Goal: Task Accomplishment & Management: Use online tool/utility

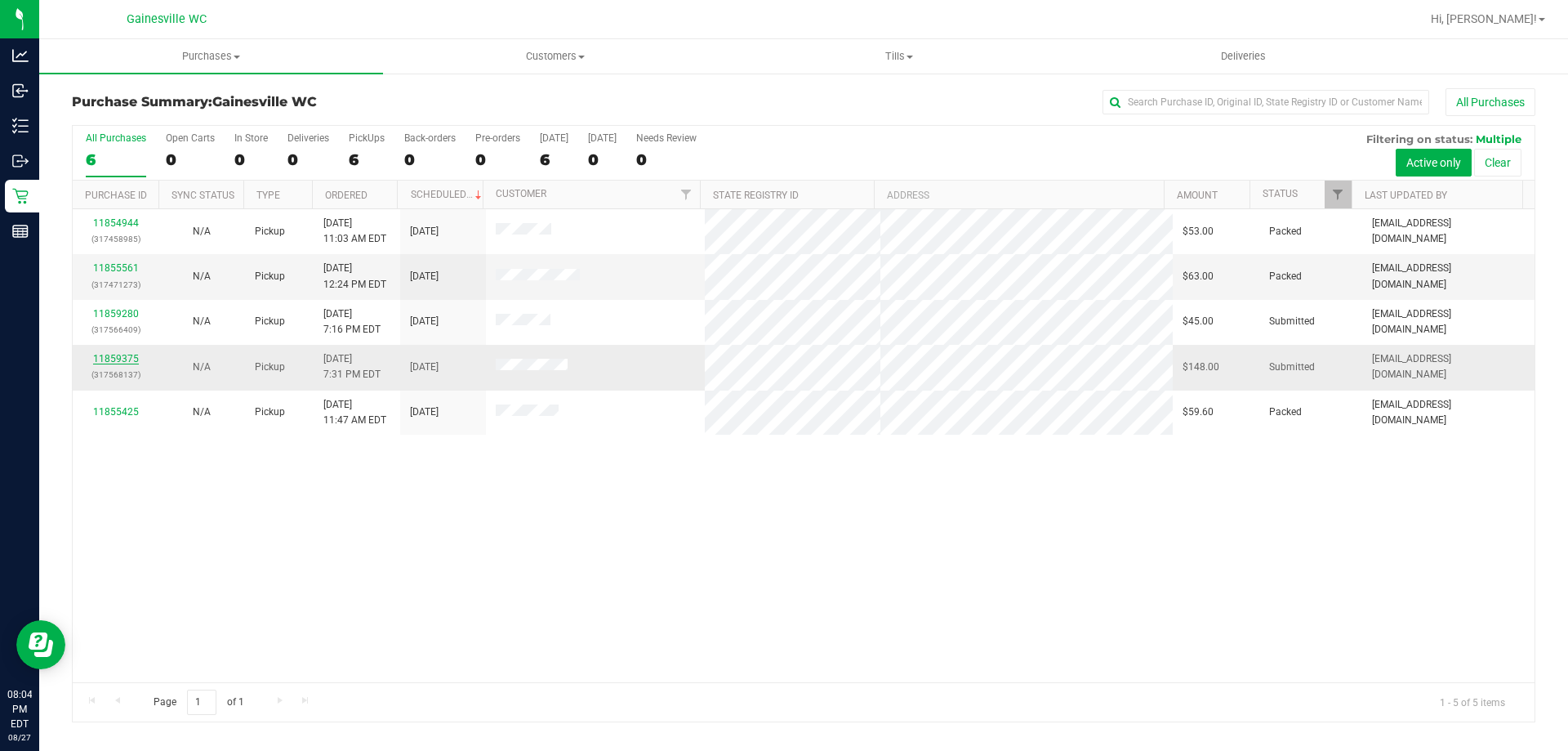
click at [124, 358] on link "11859375" at bounding box center [116, 358] width 46 height 12
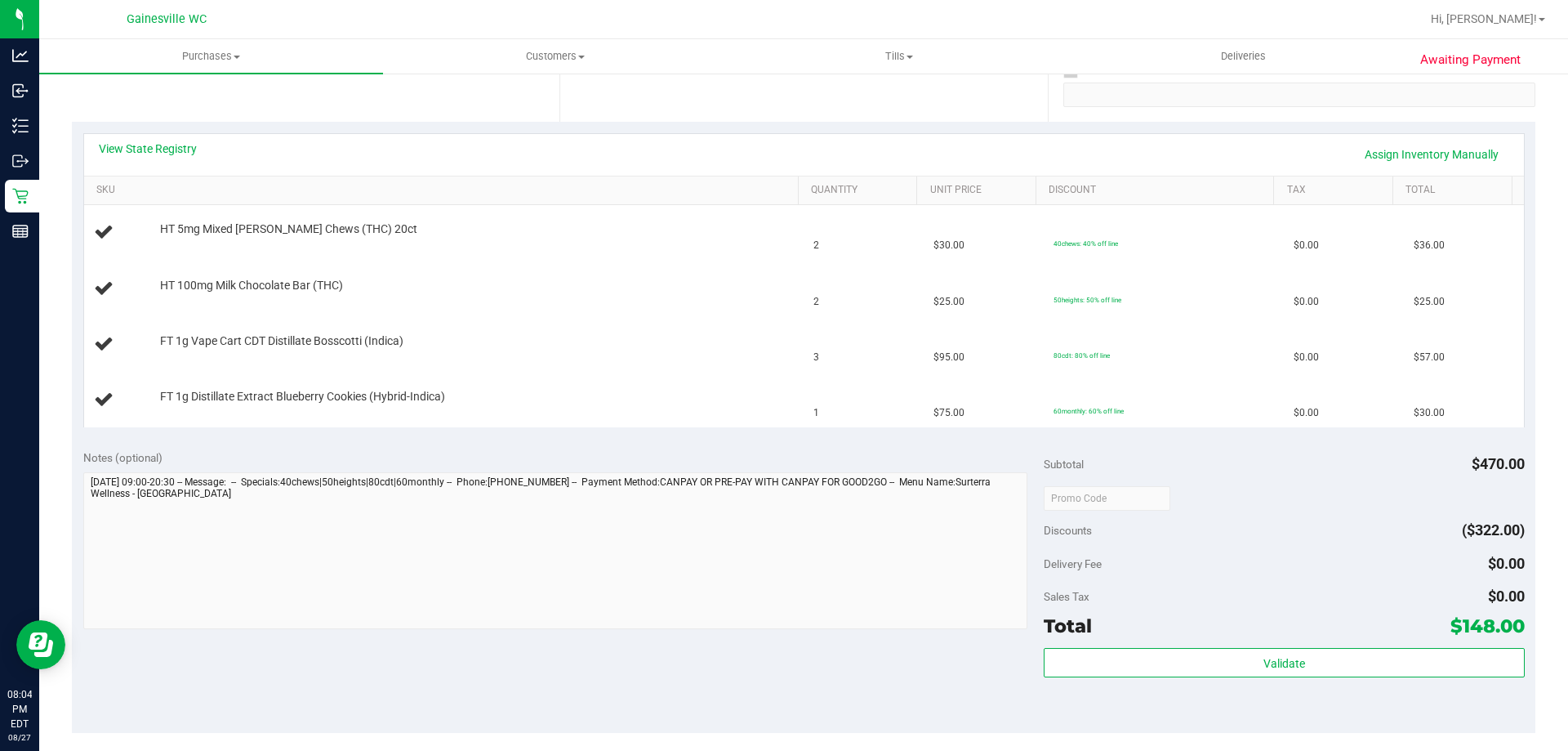
scroll to position [490, 0]
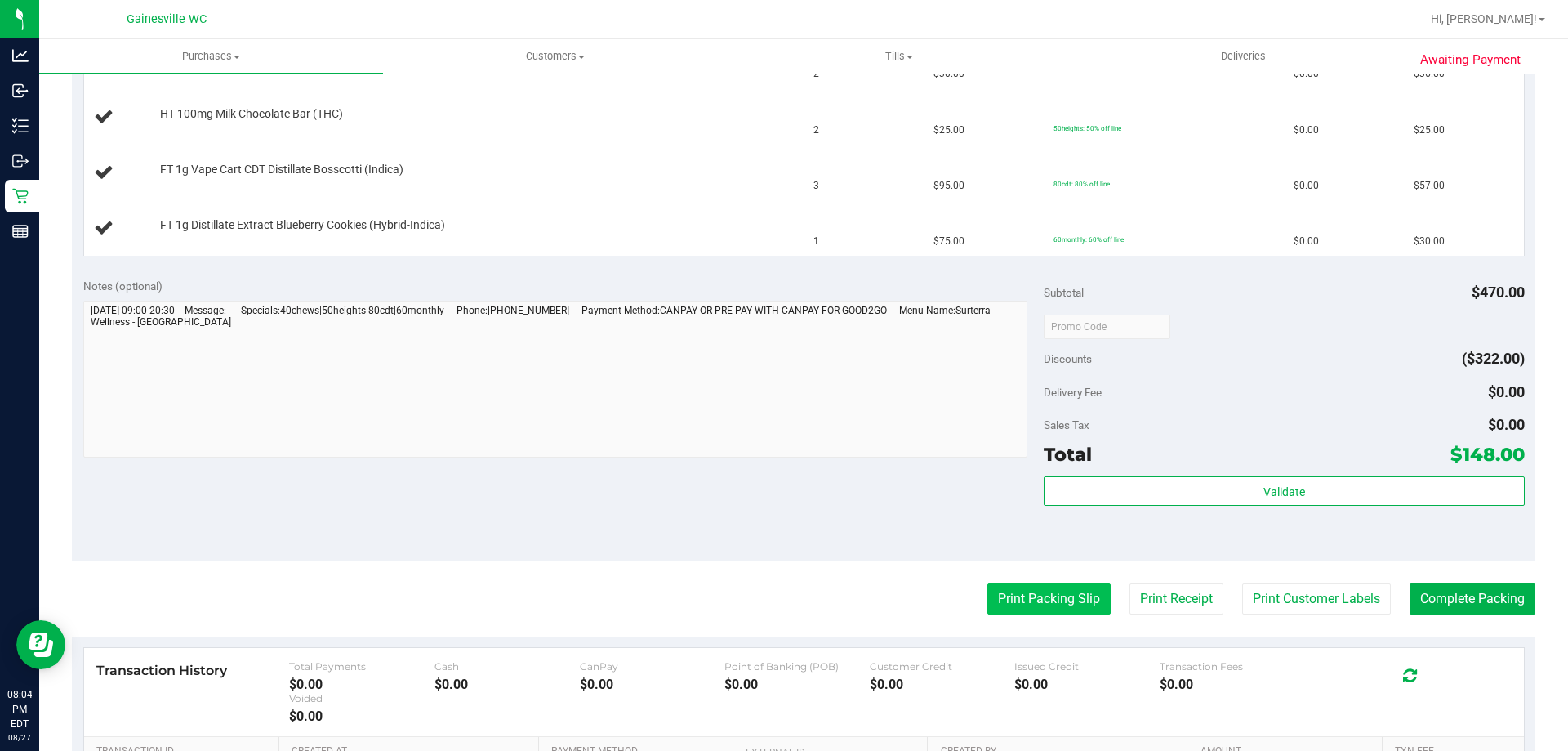
click at [1044, 608] on button "Print Packing Slip" at bounding box center [1049, 598] width 123 height 31
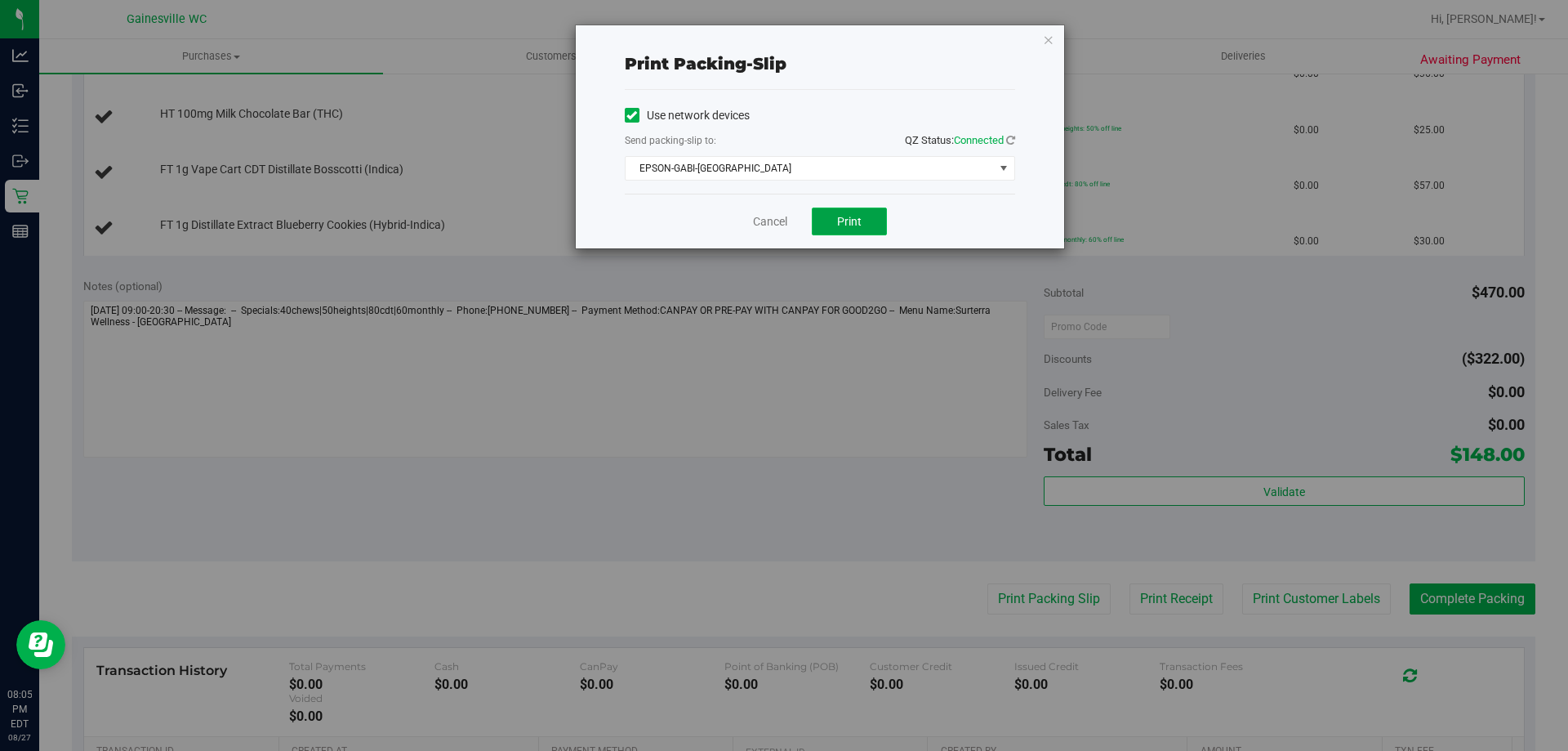
click at [847, 225] on span "Print" at bounding box center [849, 221] width 24 height 13
click at [1052, 33] on icon "button" at bounding box center [1049, 39] width 12 height 20
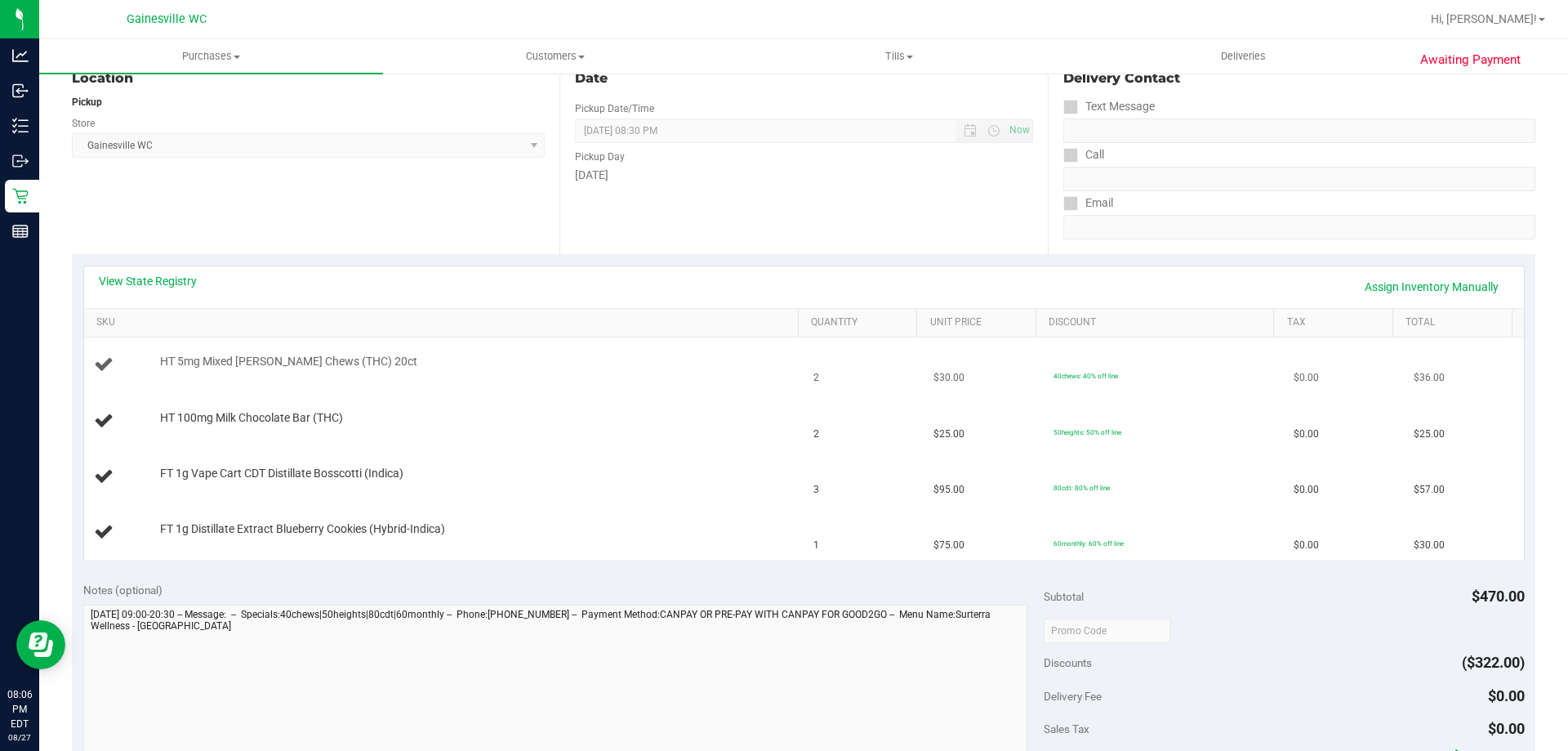
scroll to position [164, 0]
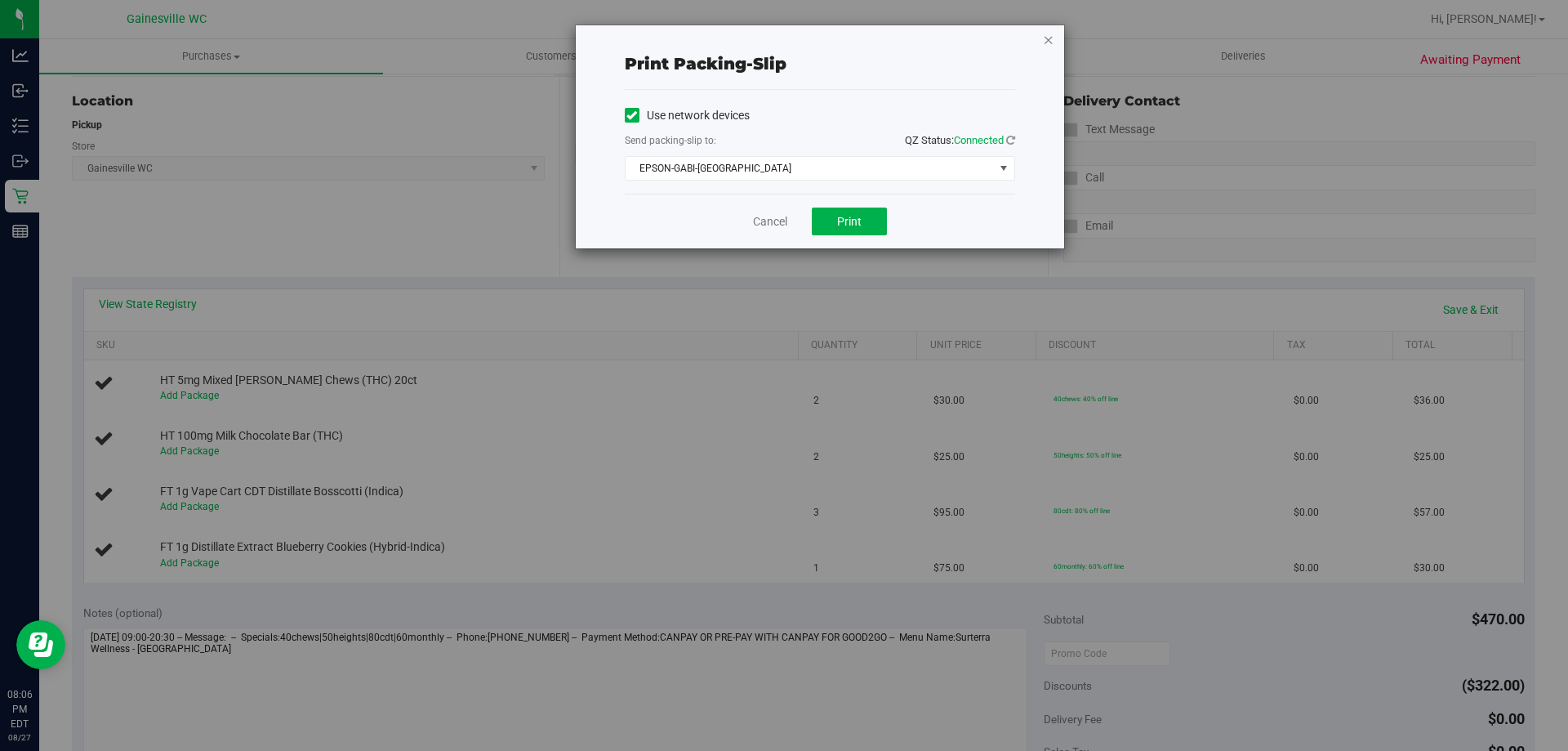
click at [1053, 37] on div "Print packing-slip Use network devices Send packing-slip to: QZ Status: Connect…" at bounding box center [820, 137] width 489 height 223
click at [1055, 33] on div "Print packing-slip Use network devices Send packing-slip to: QZ Status: Connect…" at bounding box center [820, 137] width 489 height 223
click at [1046, 41] on icon "button" at bounding box center [1049, 39] width 12 height 20
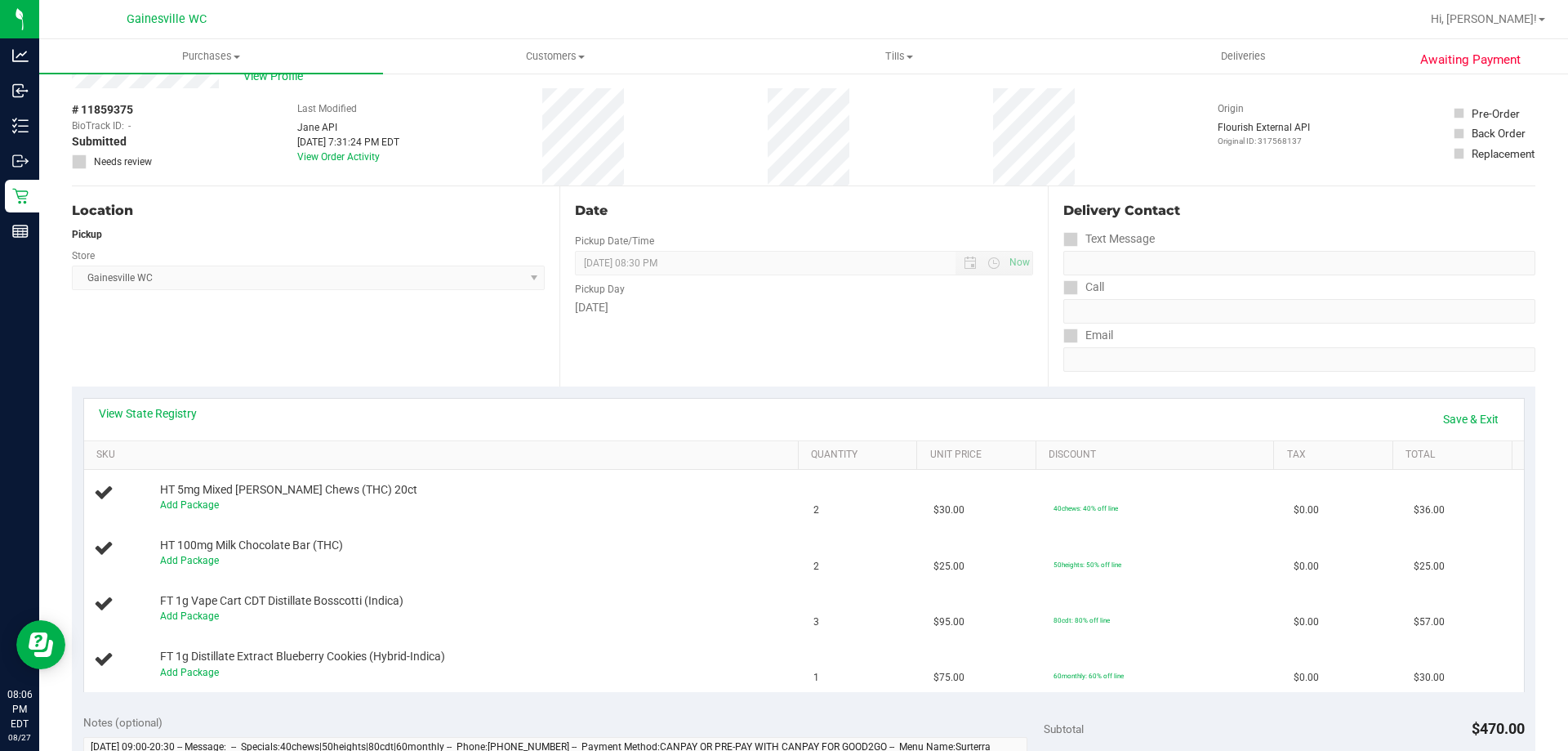
scroll to position [40, 0]
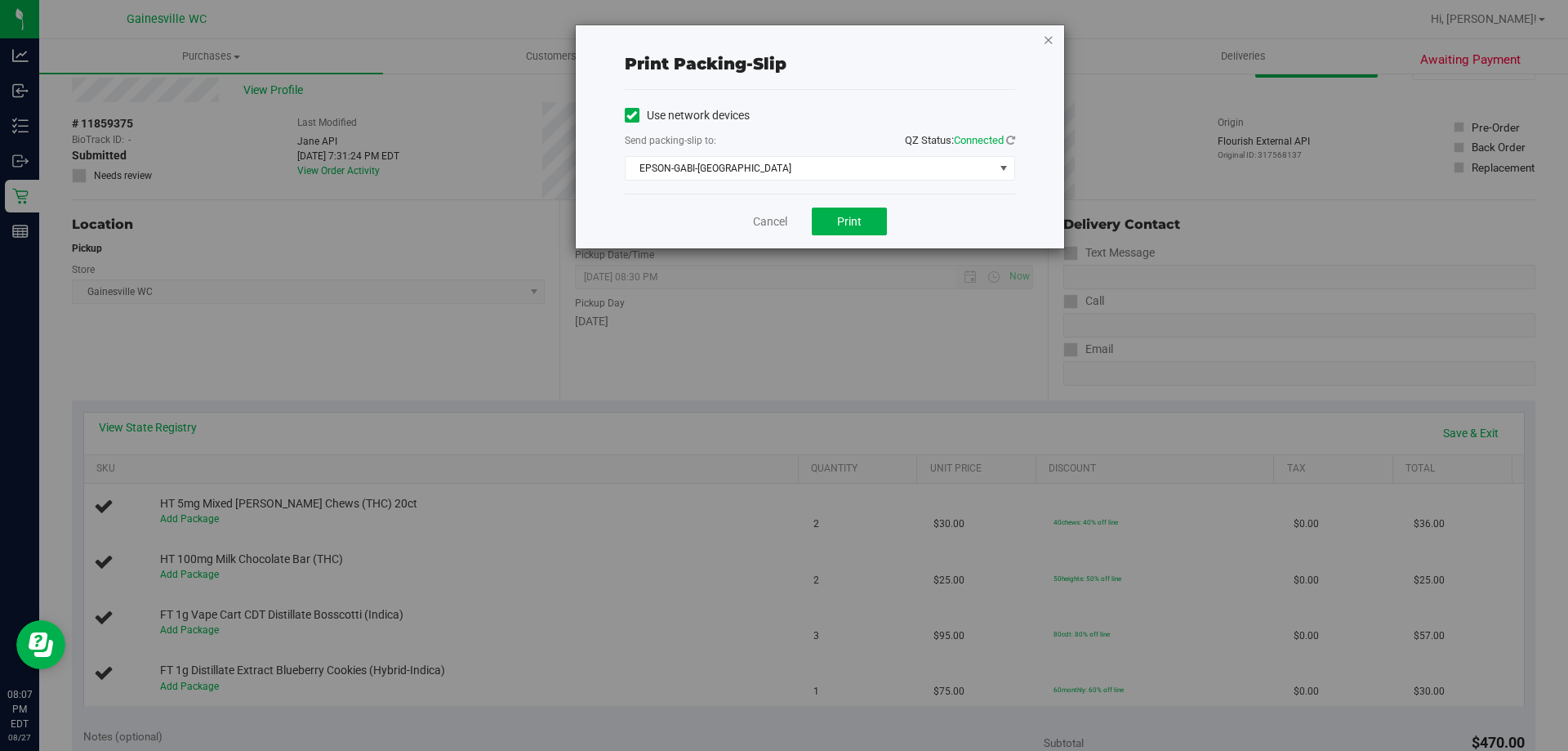
click at [1052, 40] on icon "button" at bounding box center [1049, 39] width 12 height 20
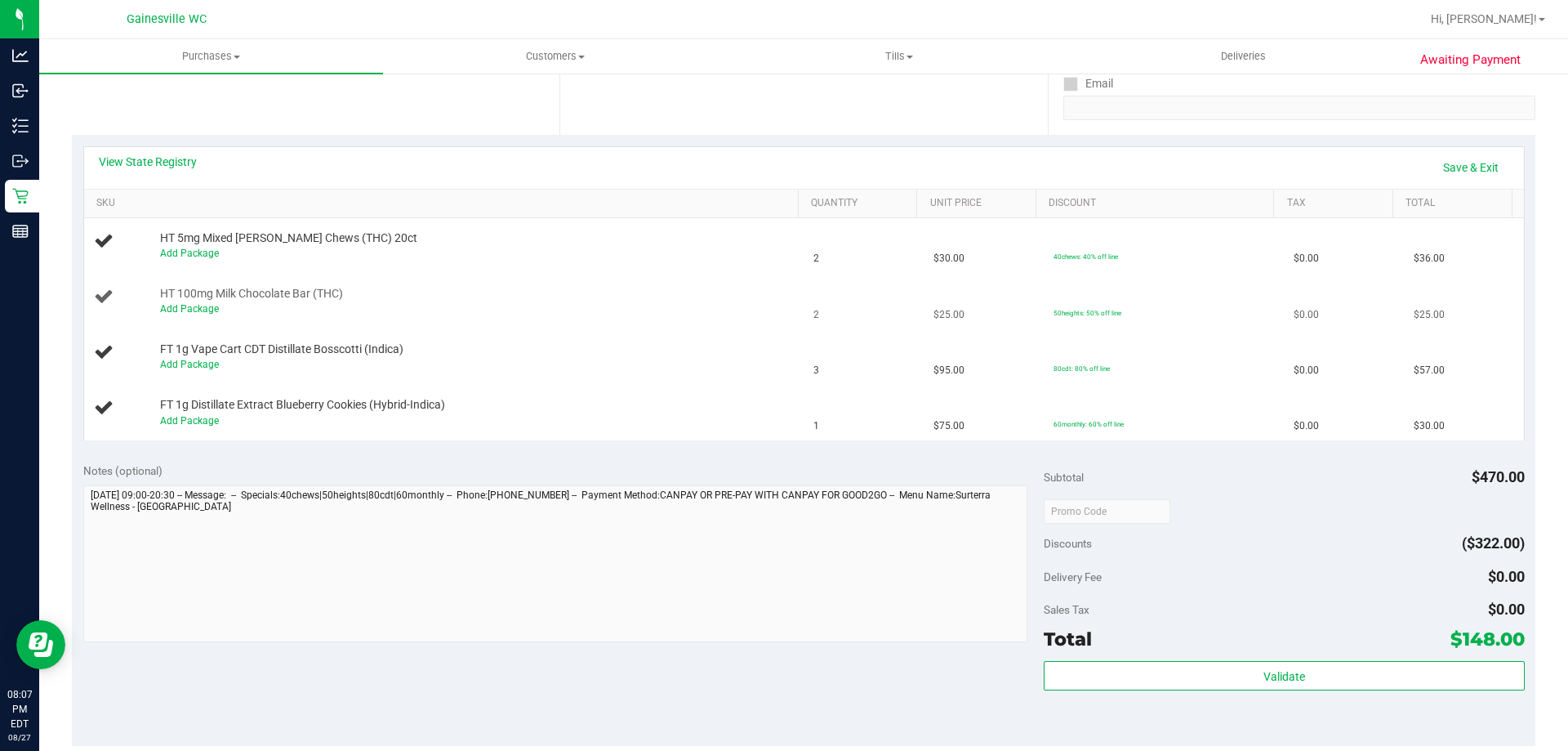
scroll to position [142, 0]
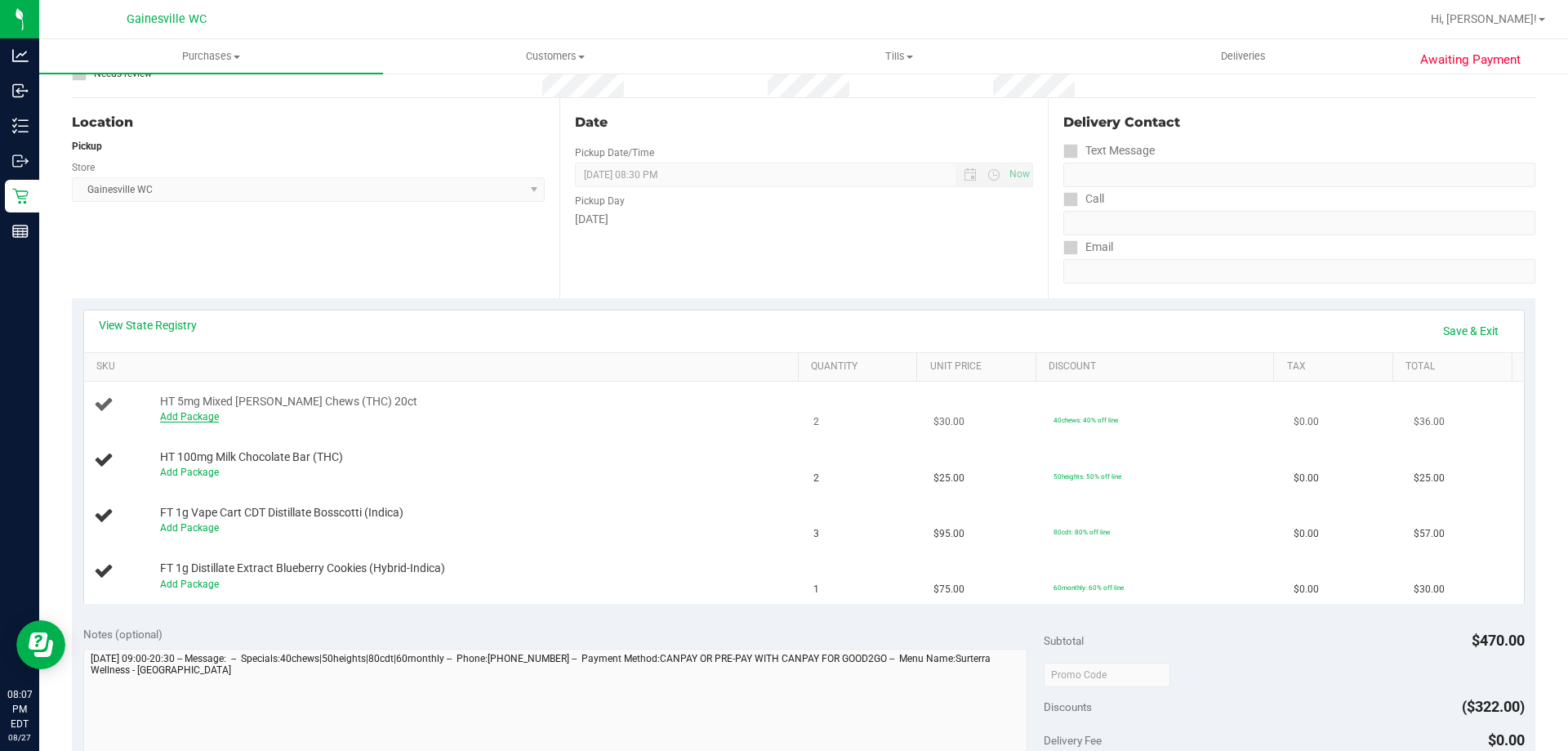
click at [195, 416] on link "Add Package" at bounding box center [189, 416] width 59 height 12
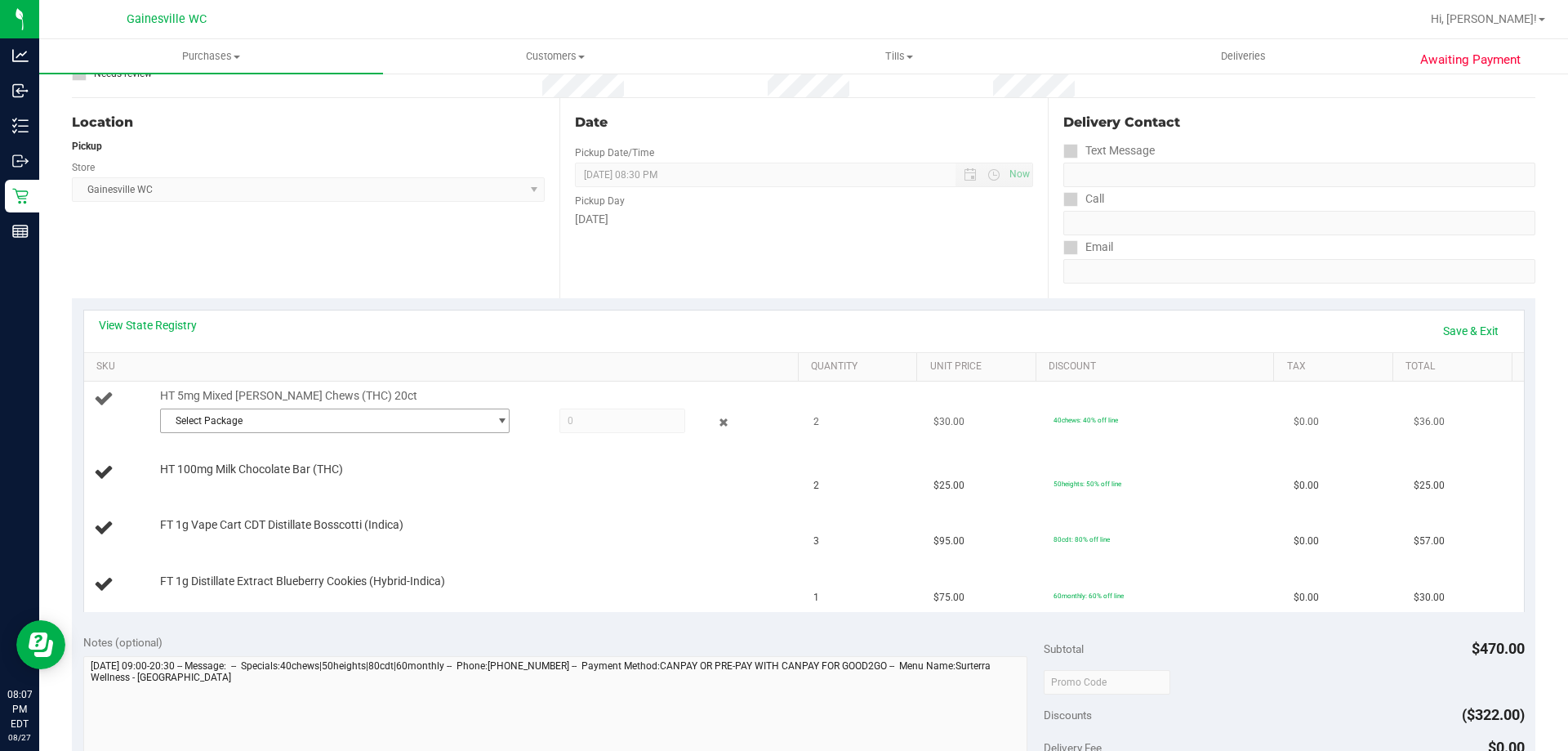
click at [197, 416] on span "Select Package" at bounding box center [325, 420] width 328 height 23
click at [219, 365] on link "SKU" at bounding box center [444, 366] width 695 height 13
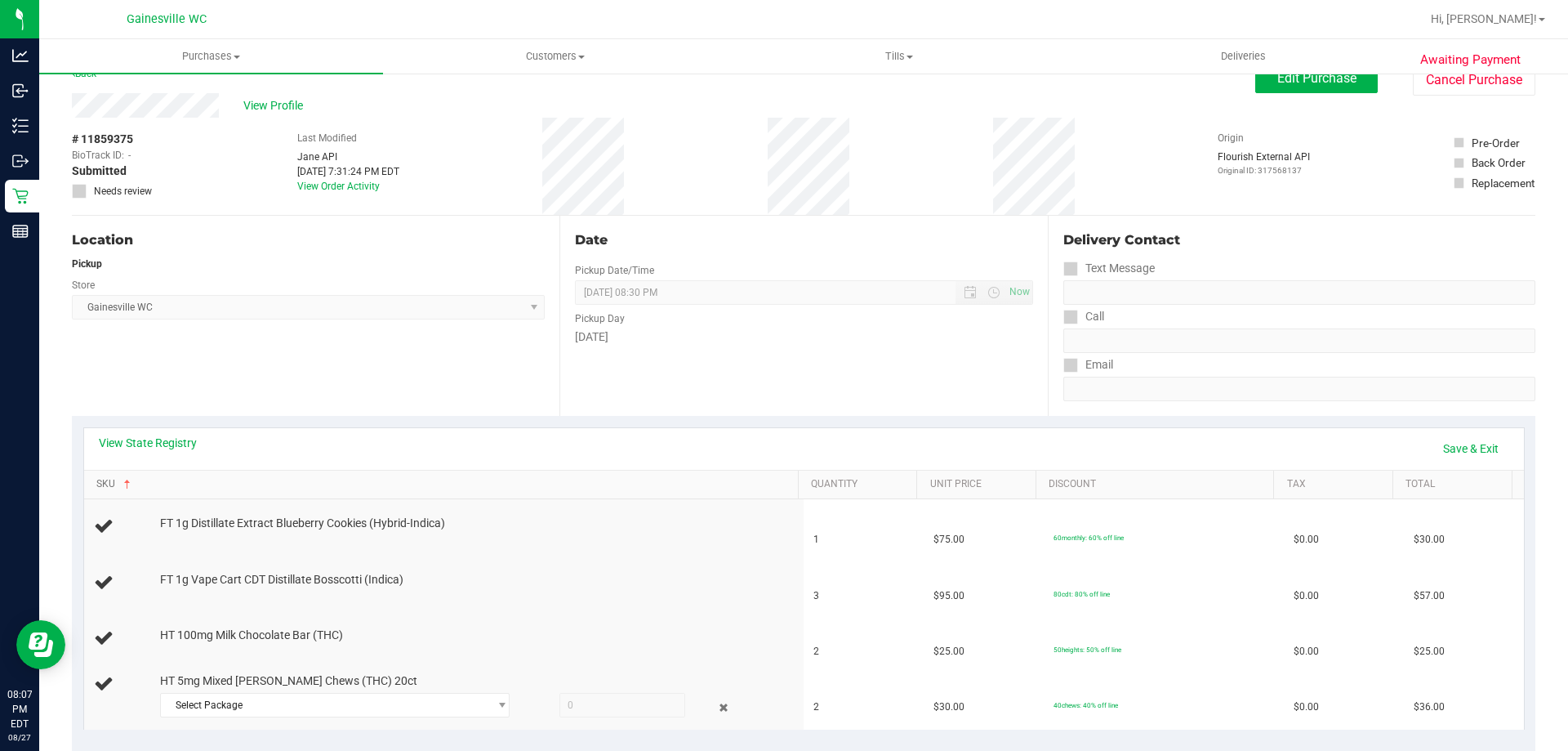
scroll to position [0, 0]
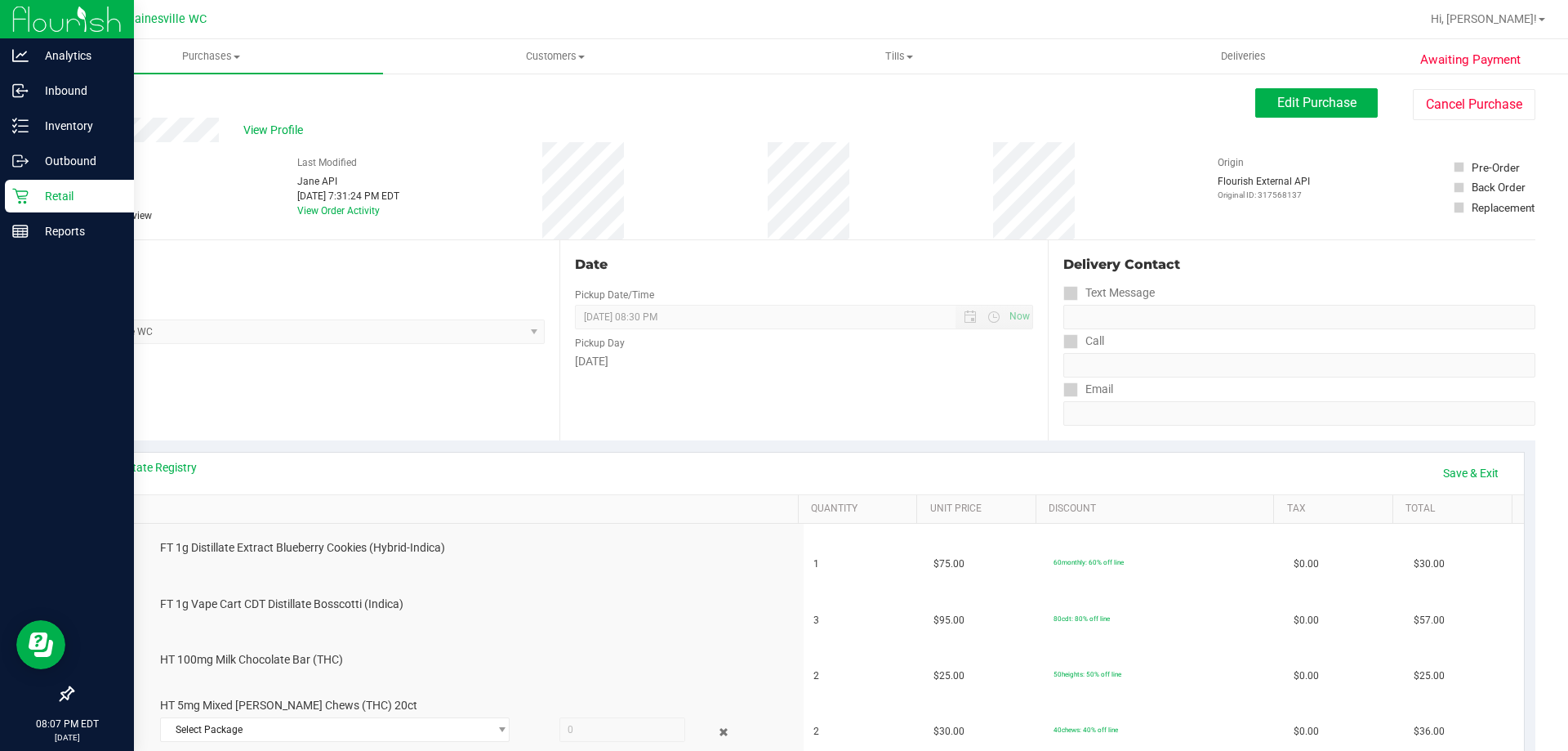
click at [57, 193] on p "Retail" at bounding box center [78, 196] width 98 height 20
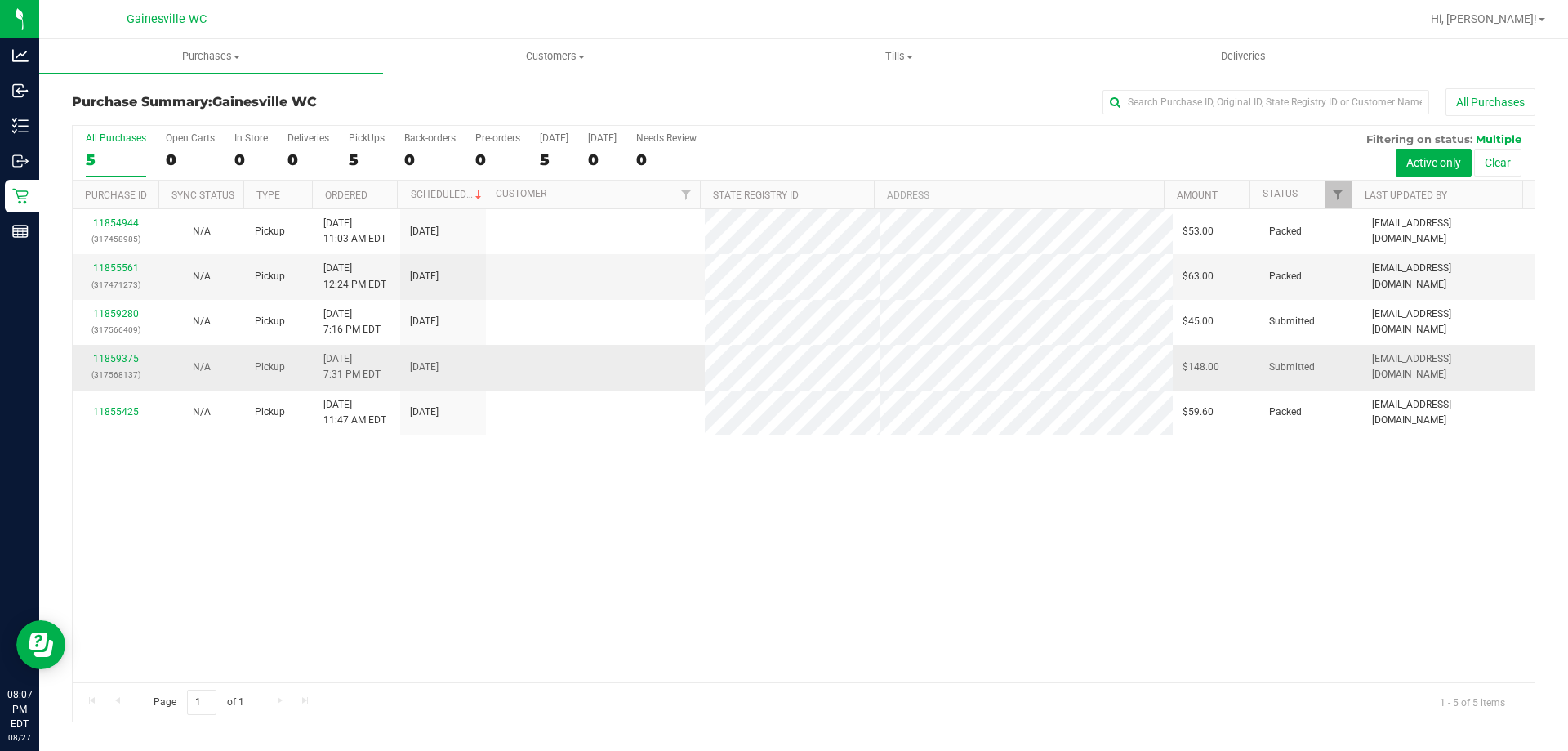
click at [109, 354] on link "11859375" at bounding box center [116, 358] width 46 height 12
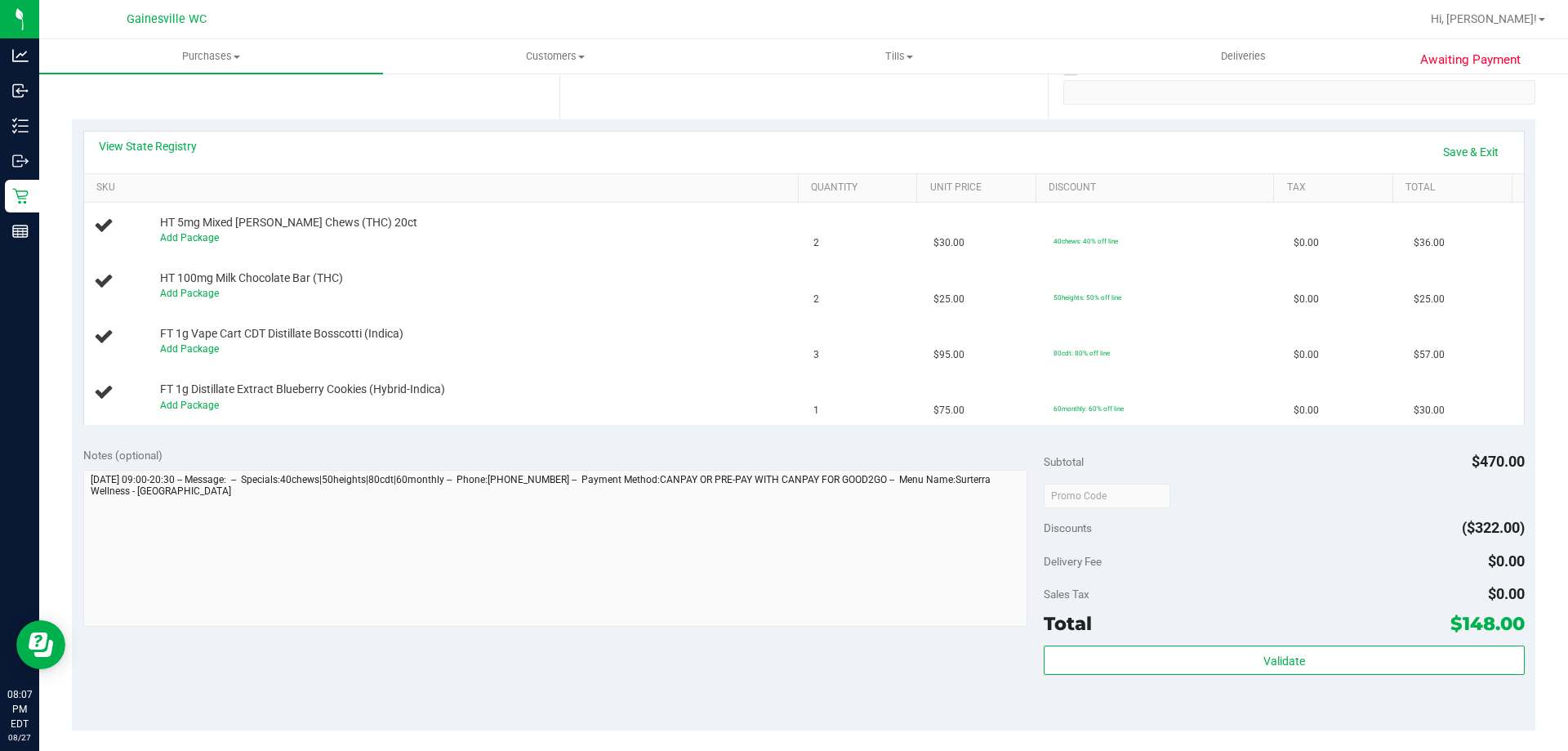
scroll to position [327, 0]
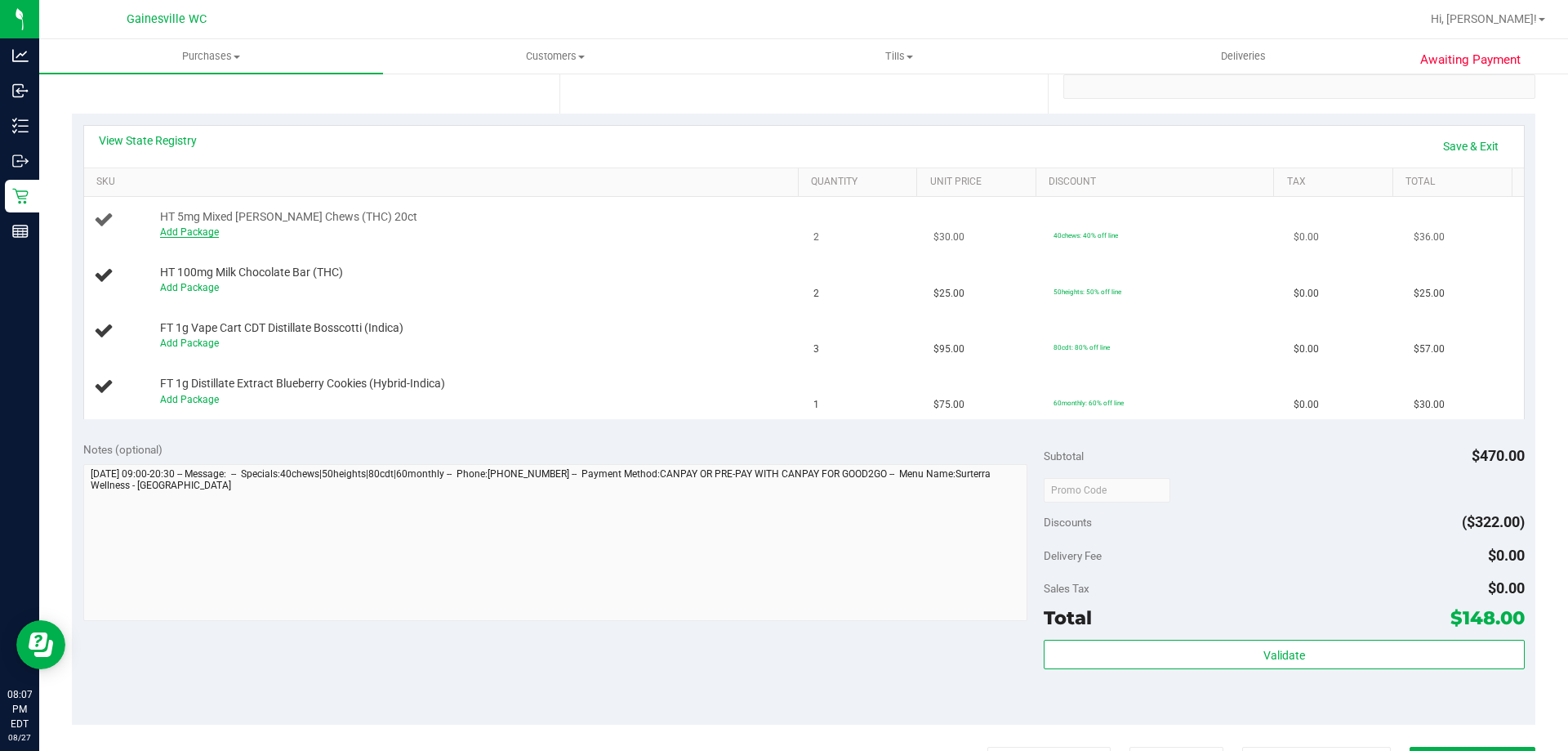
click at [201, 229] on link "Add Package" at bounding box center [189, 232] width 59 height 12
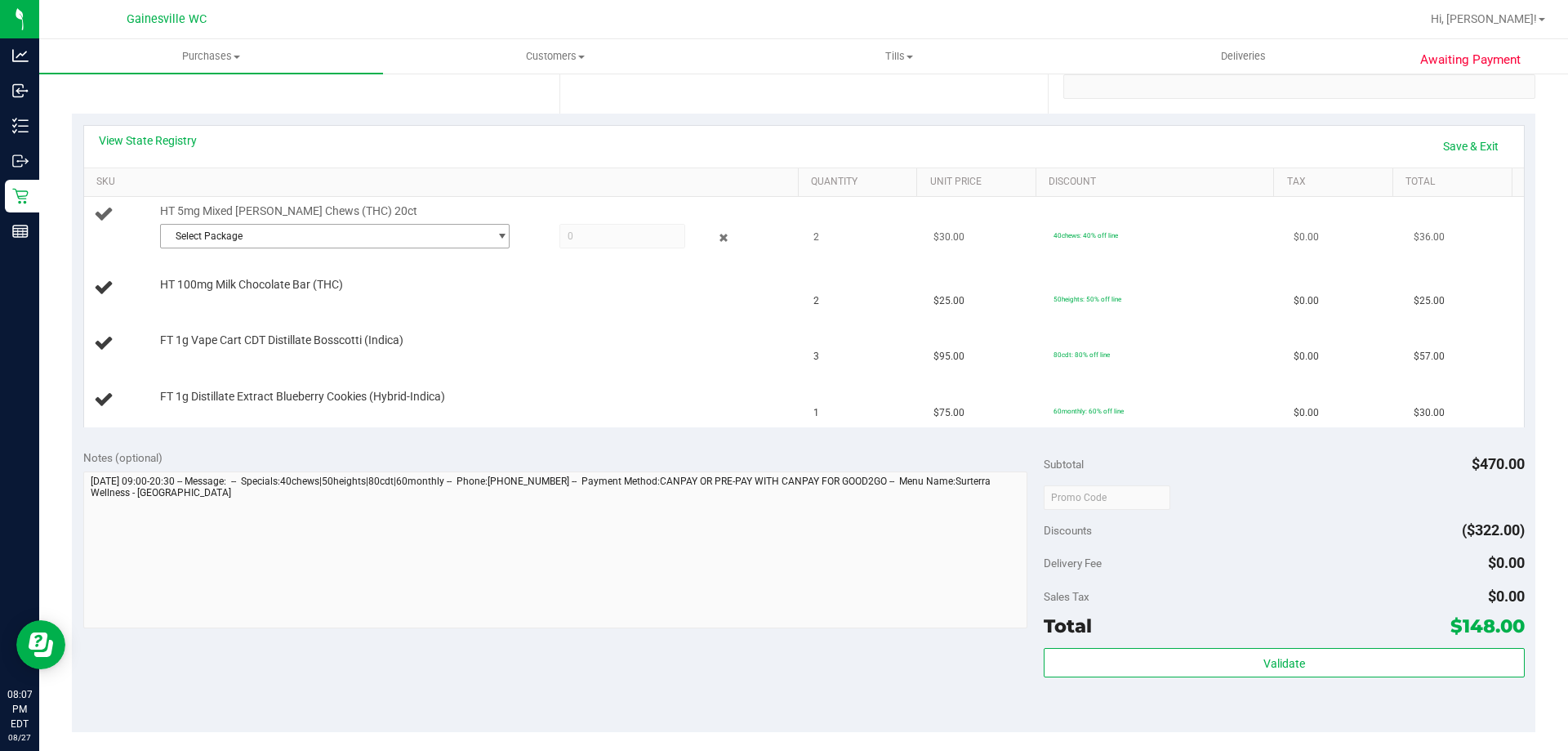
click at [200, 233] on span "Select Package" at bounding box center [325, 235] width 328 height 23
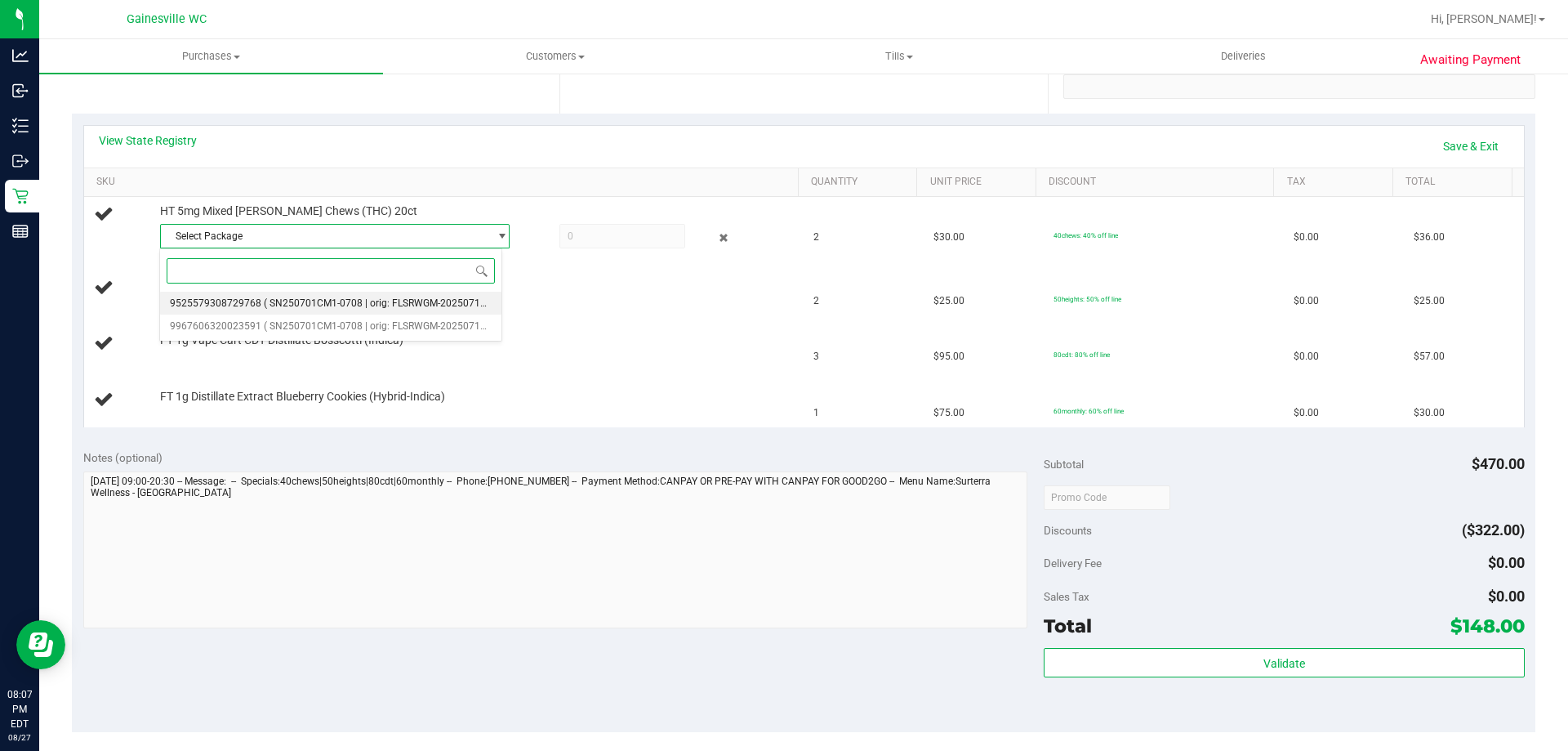
click at [235, 301] on span "9525579308729768" at bounding box center [215, 303] width 91 height 12
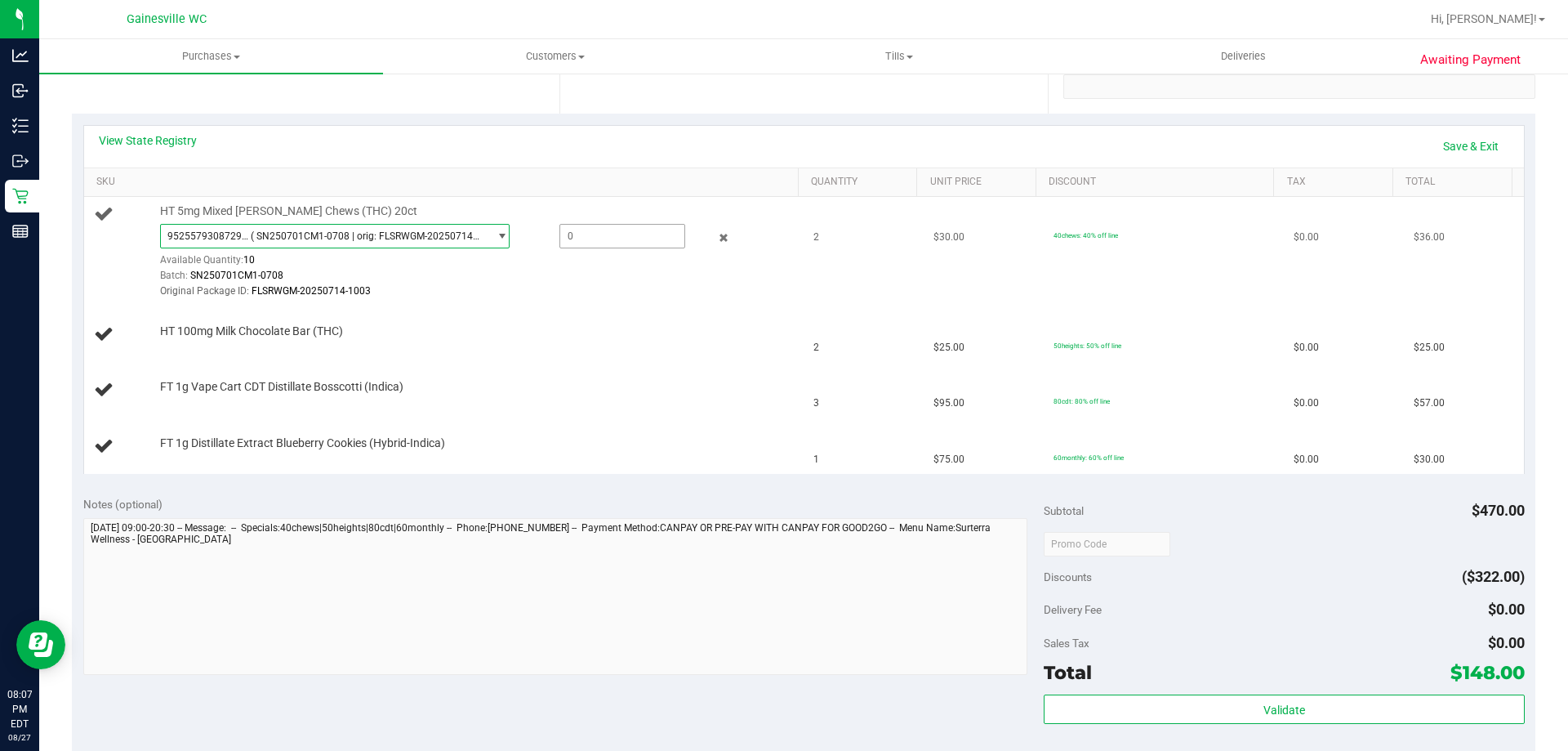
click at [641, 235] on span at bounding box center [622, 235] width 126 height 24
type input "2"
type input "2.0000"
click at [829, 230] on td "2" at bounding box center [863, 252] width 120 height 110
drag, startPoint x: 214, startPoint y: 346, endPoint x: 318, endPoint y: 673, distance: 343.1
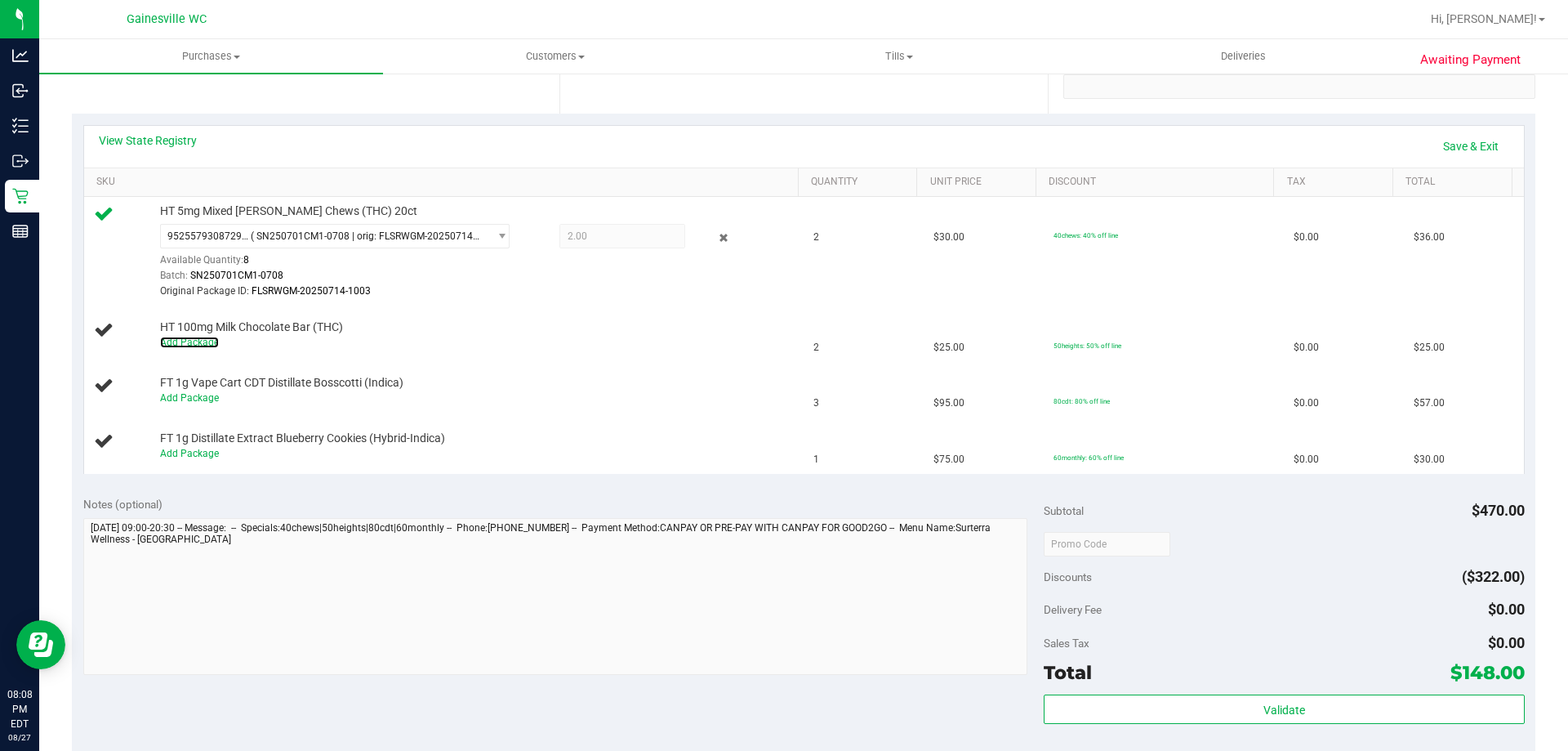
click at [215, 344] on link "Add Package" at bounding box center [189, 342] width 59 height 12
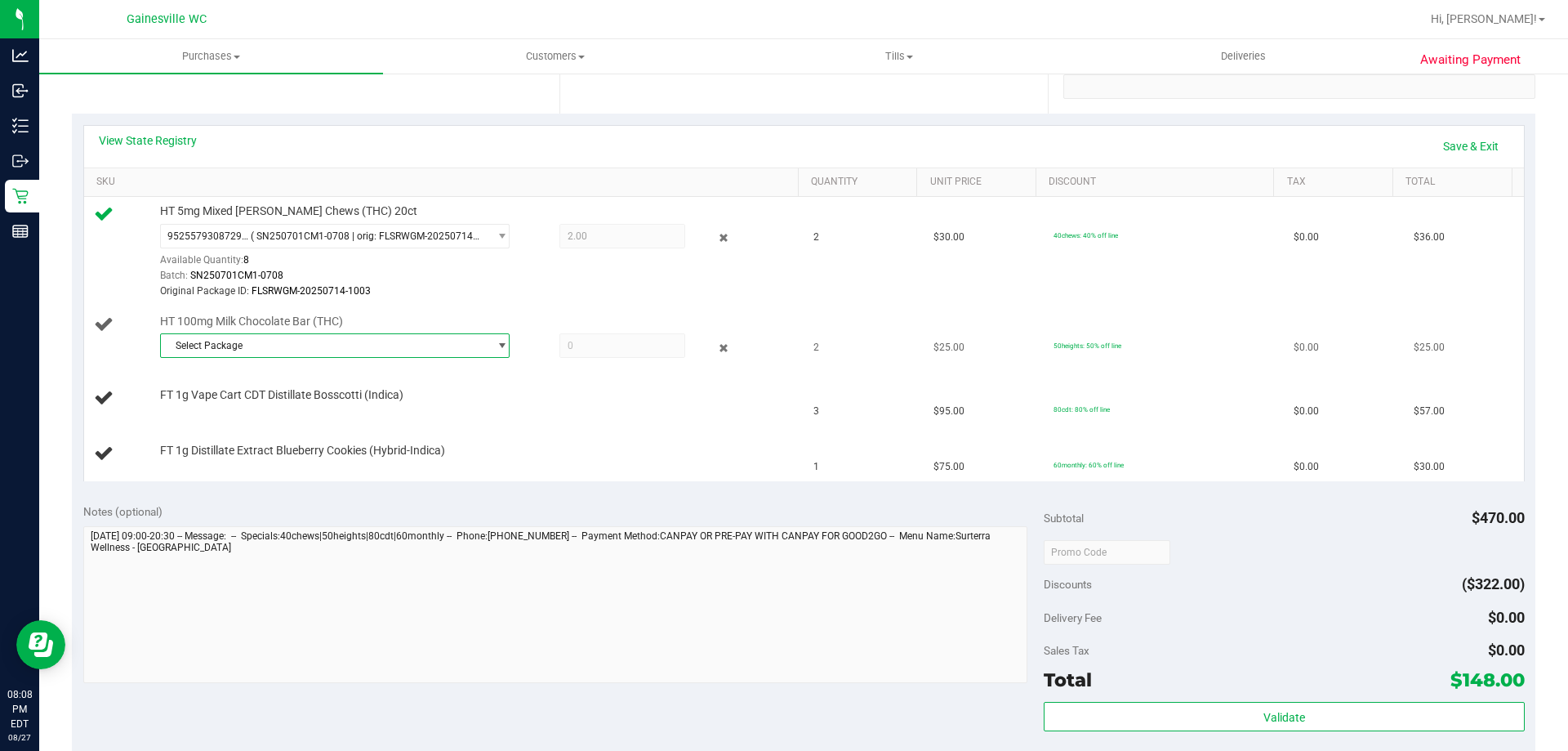
drag, startPoint x: 392, startPoint y: 356, endPoint x: 400, endPoint y: 351, distance: 9.4
click at [398, 356] on span "Select Package" at bounding box center [325, 345] width 328 height 23
click at [353, 406] on li "5793847415317831 ( SN250610MC1-0623 | orig: FLSRWGM-20250630-407 )" at bounding box center [330, 413] width 341 height 23
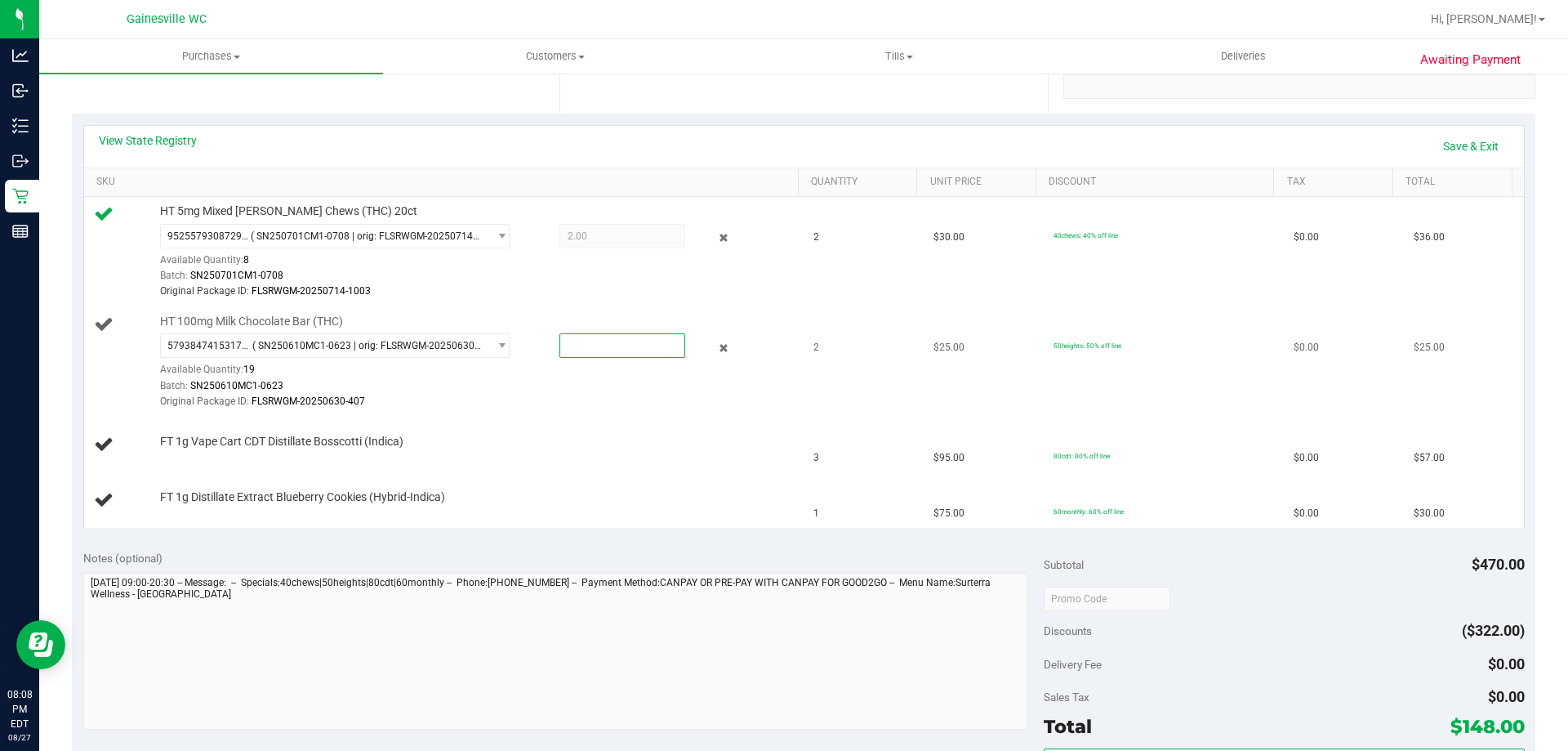
click at [634, 346] on span at bounding box center [622, 345] width 126 height 24
type input "1"
type input "2"
type input "2.0000"
click at [745, 471] on td "FT 1g Vape Cart CDT Distillate Bosscotti (Indica)" at bounding box center [444, 444] width 720 height 55
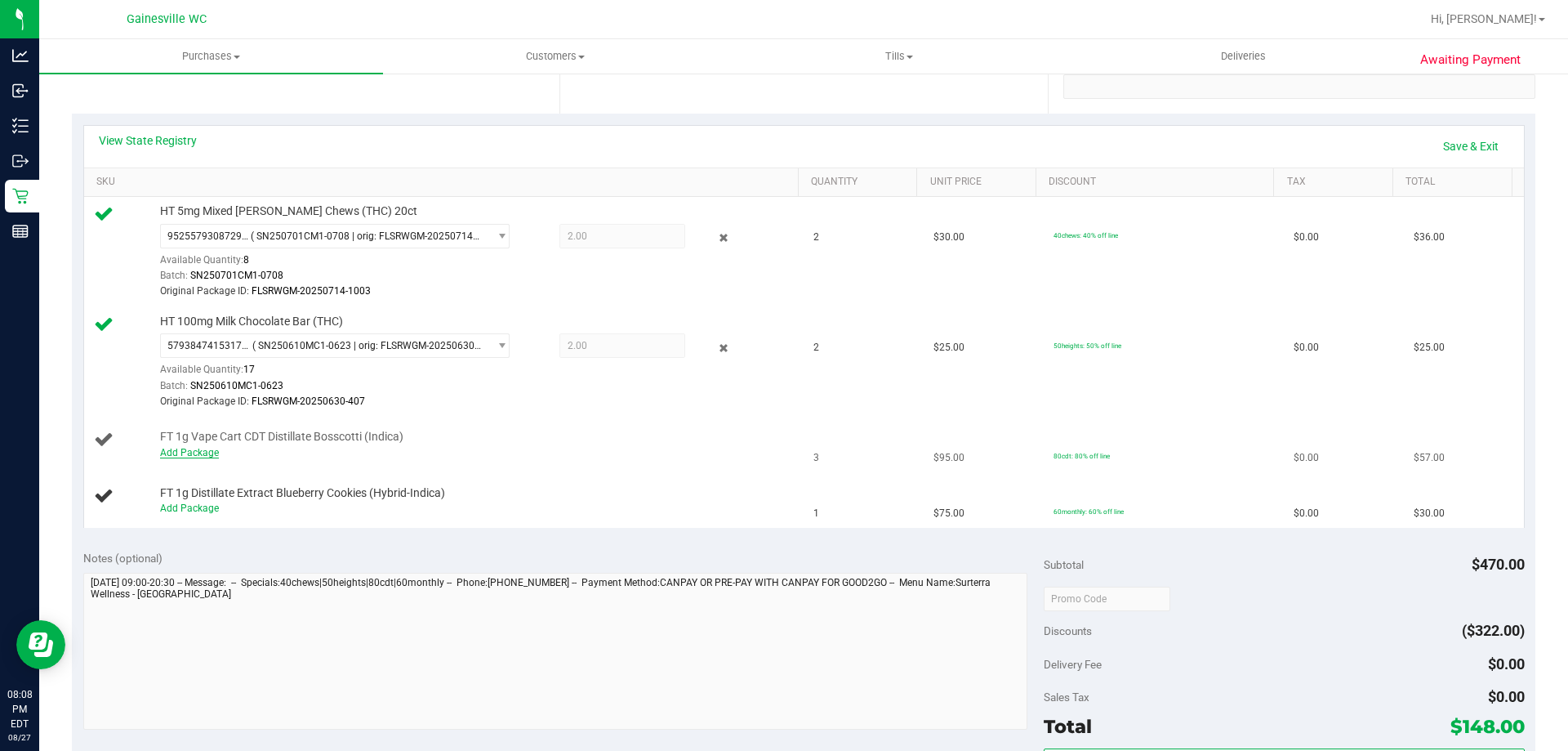
click at [211, 449] on link "Add Package" at bounding box center [189, 452] width 59 height 12
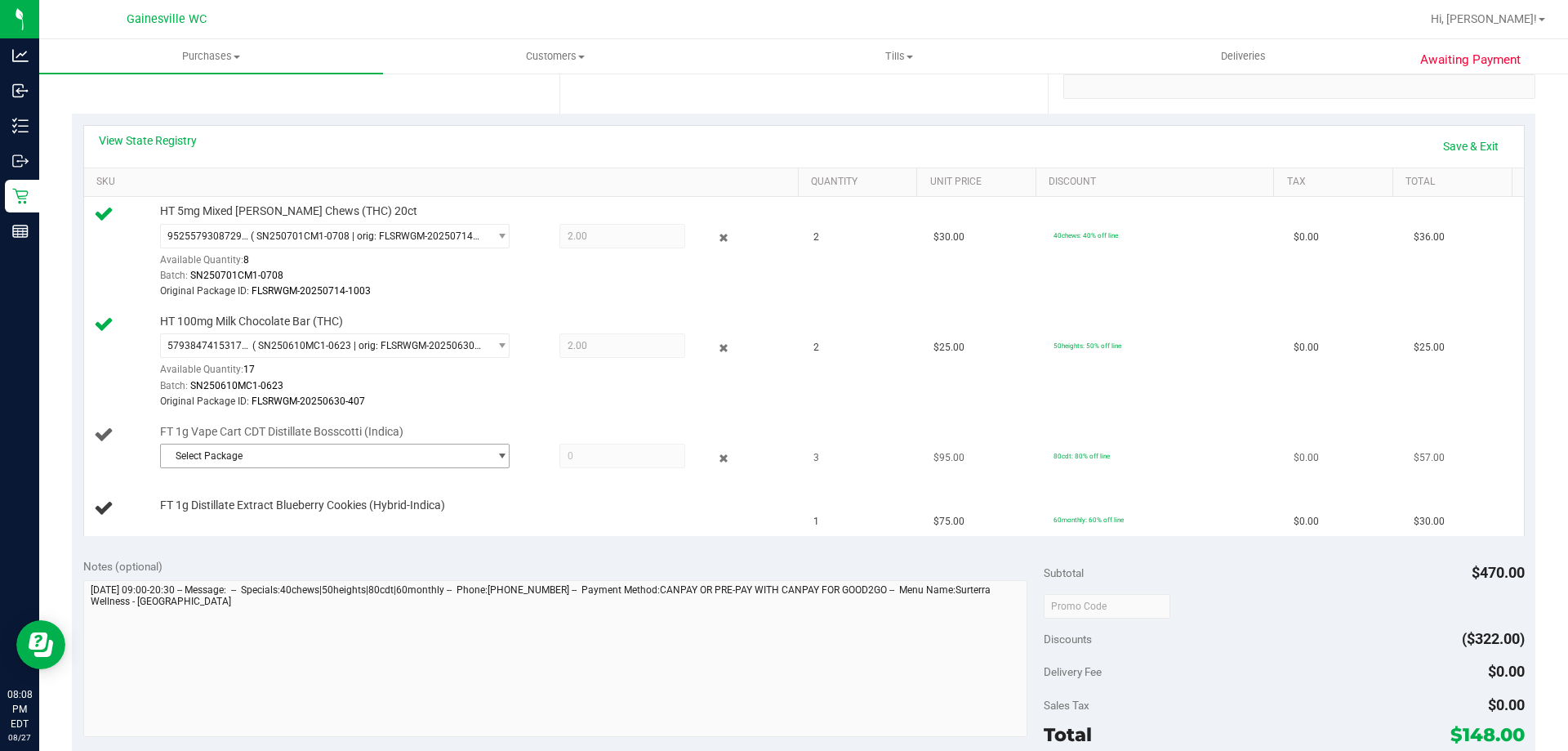
click at [306, 456] on span "Select Package" at bounding box center [325, 455] width 328 height 23
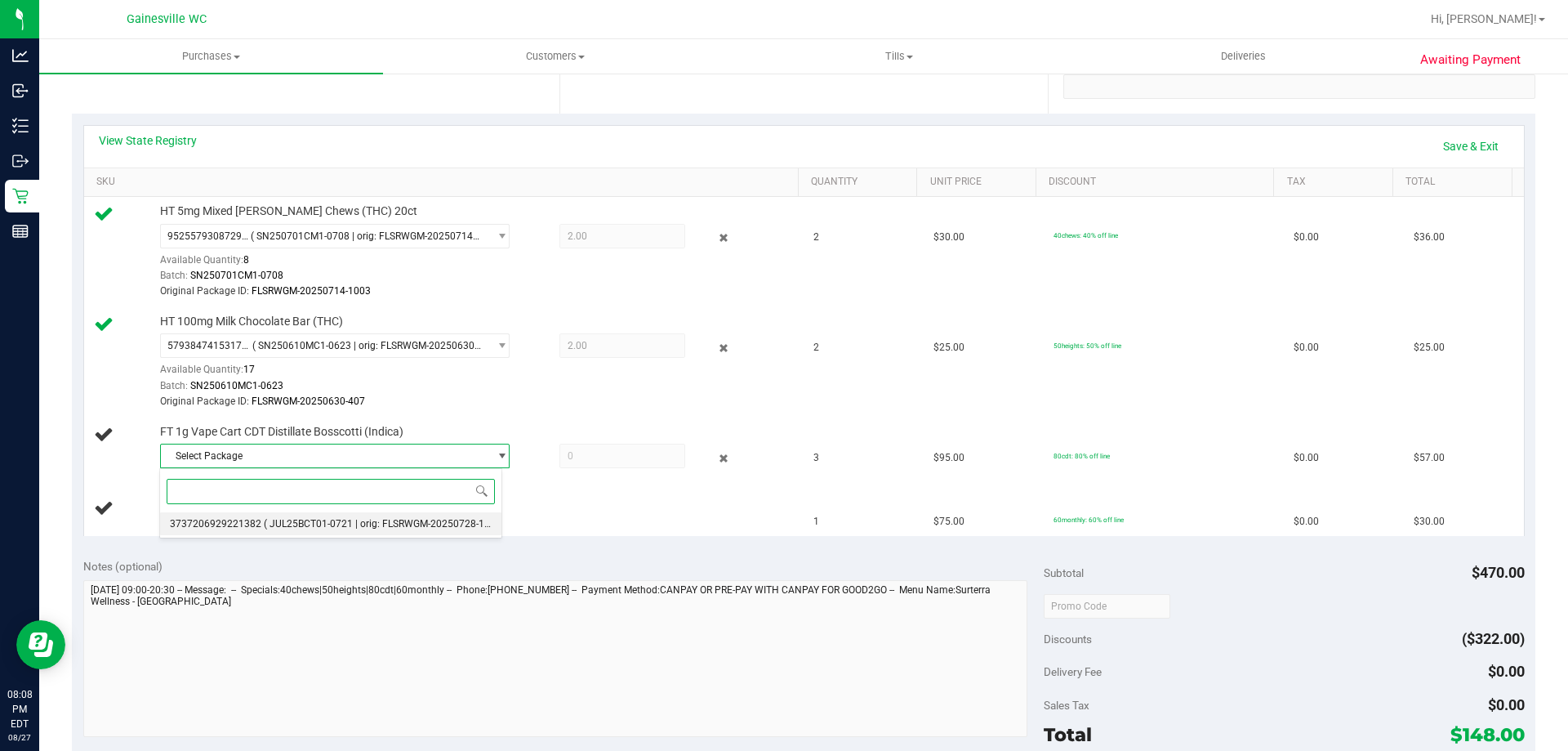
drag, startPoint x: 309, startPoint y: 530, endPoint x: 307, endPoint y: 513, distance: 17.1
click at [309, 527] on li "3737206929221382 ( JUL25BCT01-0721 | orig: FLSRWGM-20250728-1541 )" at bounding box center [330, 523] width 341 height 23
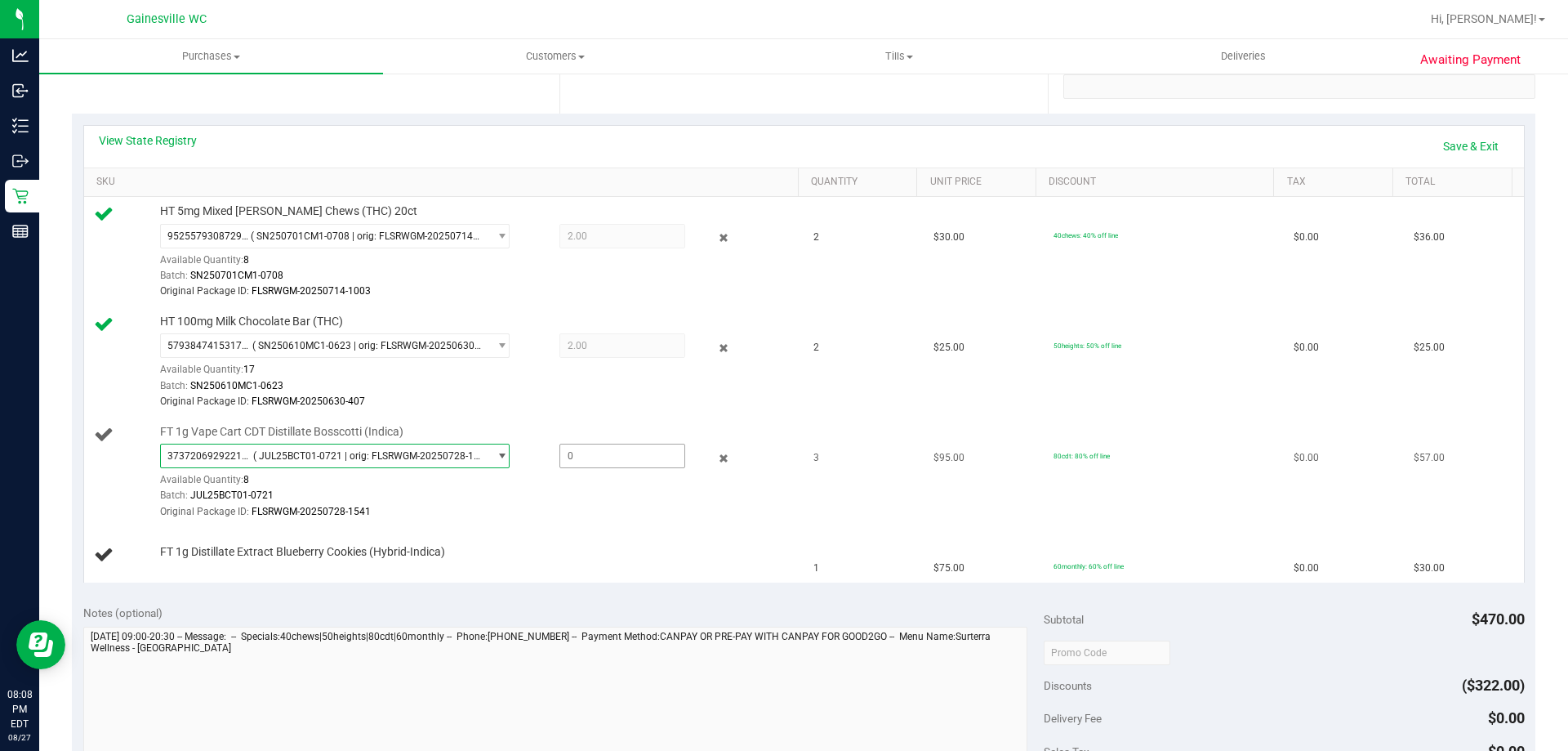
click at [586, 452] on span at bounding box center [622, 455] width 126 height 24
type input "3"
type input "3.0000"
click at [613, 533] on td "FT 1g Distillate Extract Blueberry Cookies (Hybrid-Indica)" at bounding box center [444, 555] width 720 height 54
click at [183, 566] on link "Add Package" at bounding box center [189, 562] width 59 height 12
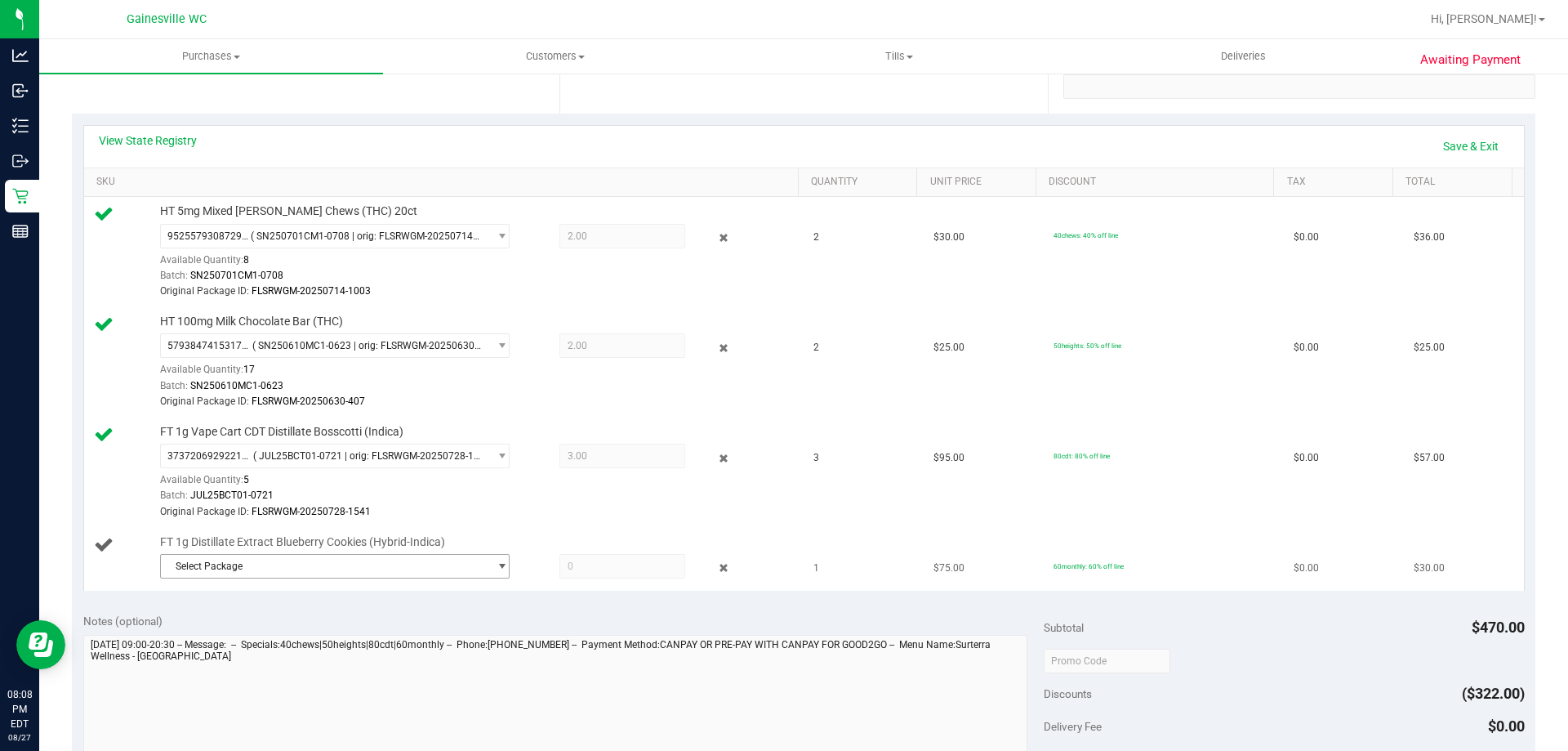
click at [192, 558] on span "Select Package" at bounding box center [325, 566] width 328 height 23
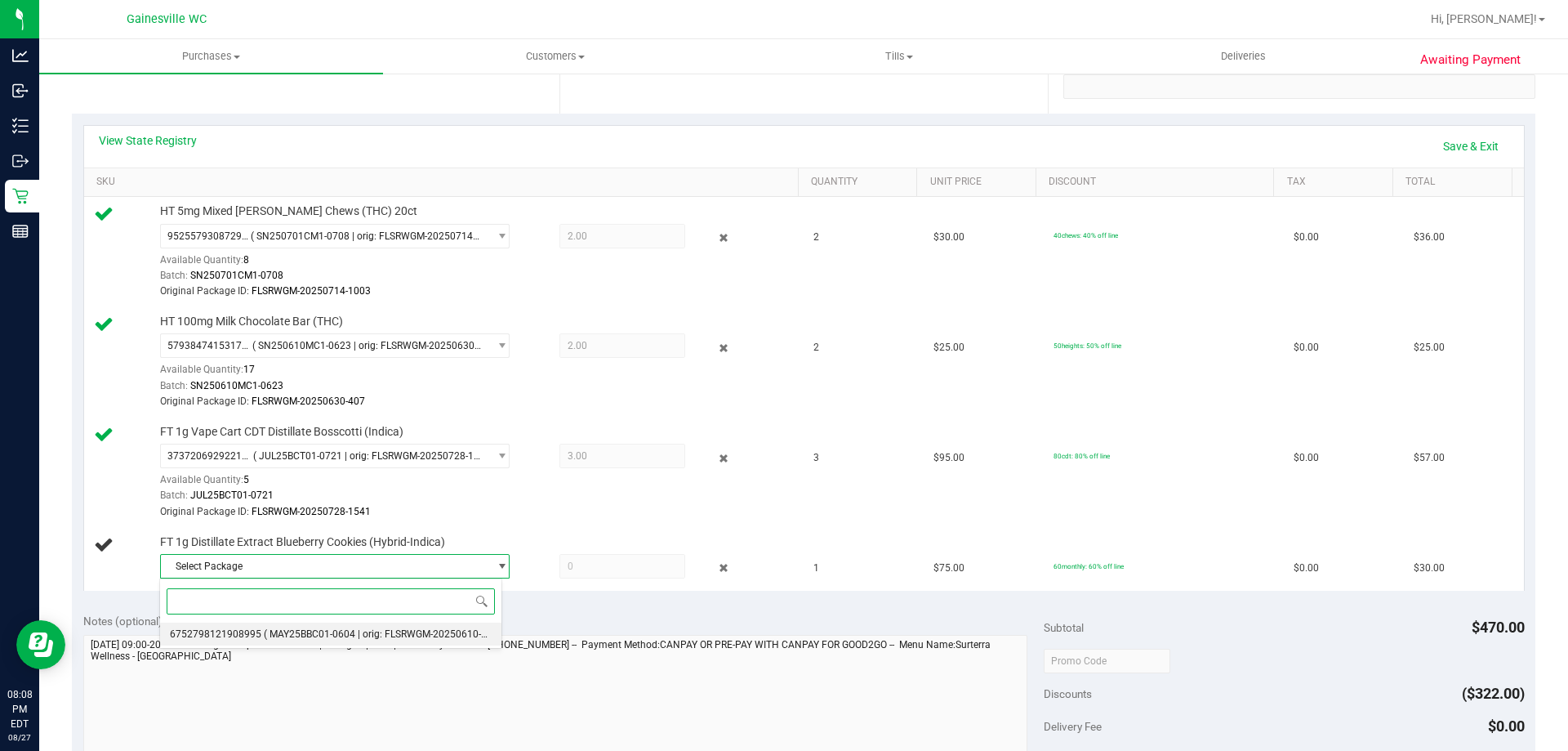
click at [226, 633] on span "6752798121908995" at bounding box center [215, 633] width 91 height 12
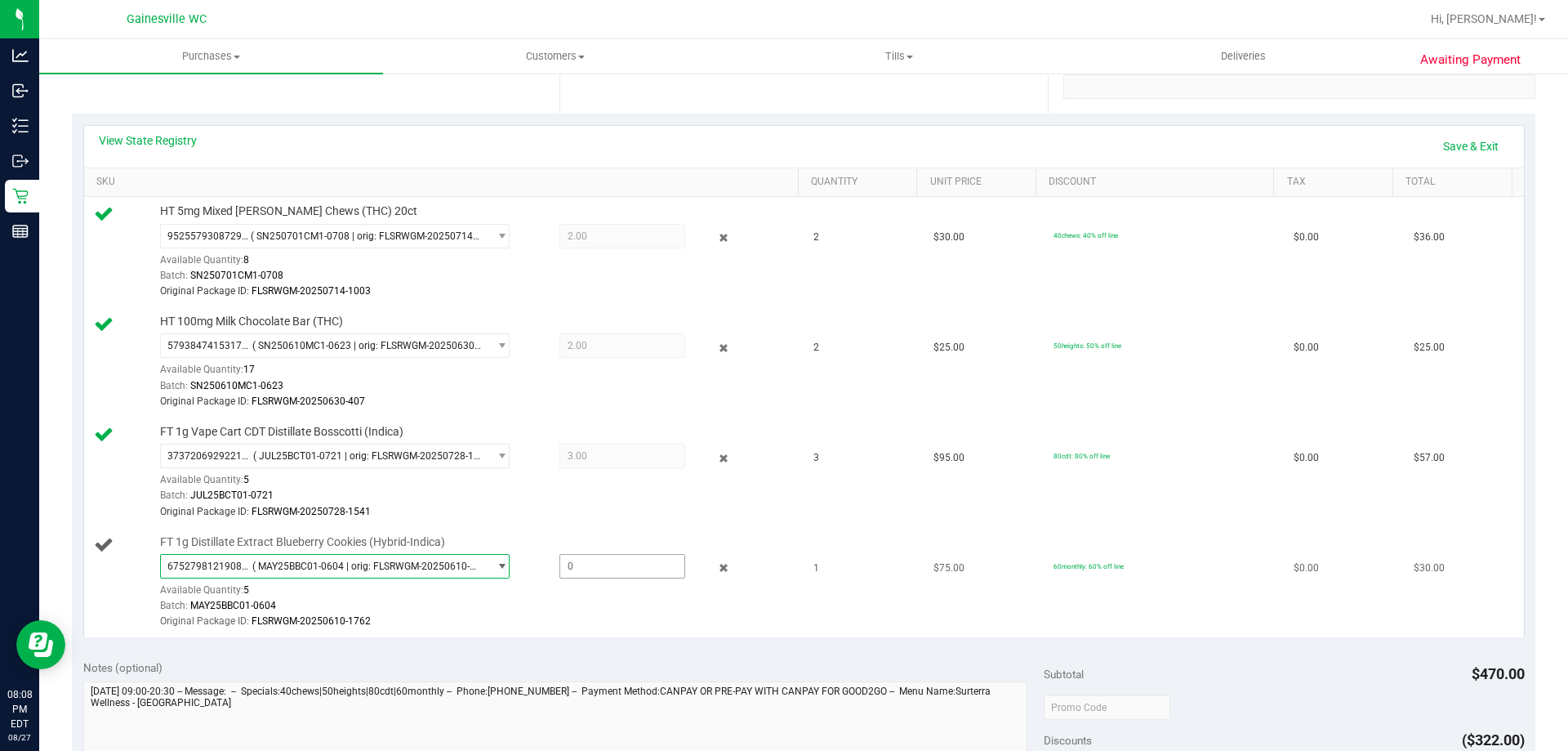
click at [583, 559] on span at bounding box center [622, 566] width 126 height 24
type input "1"
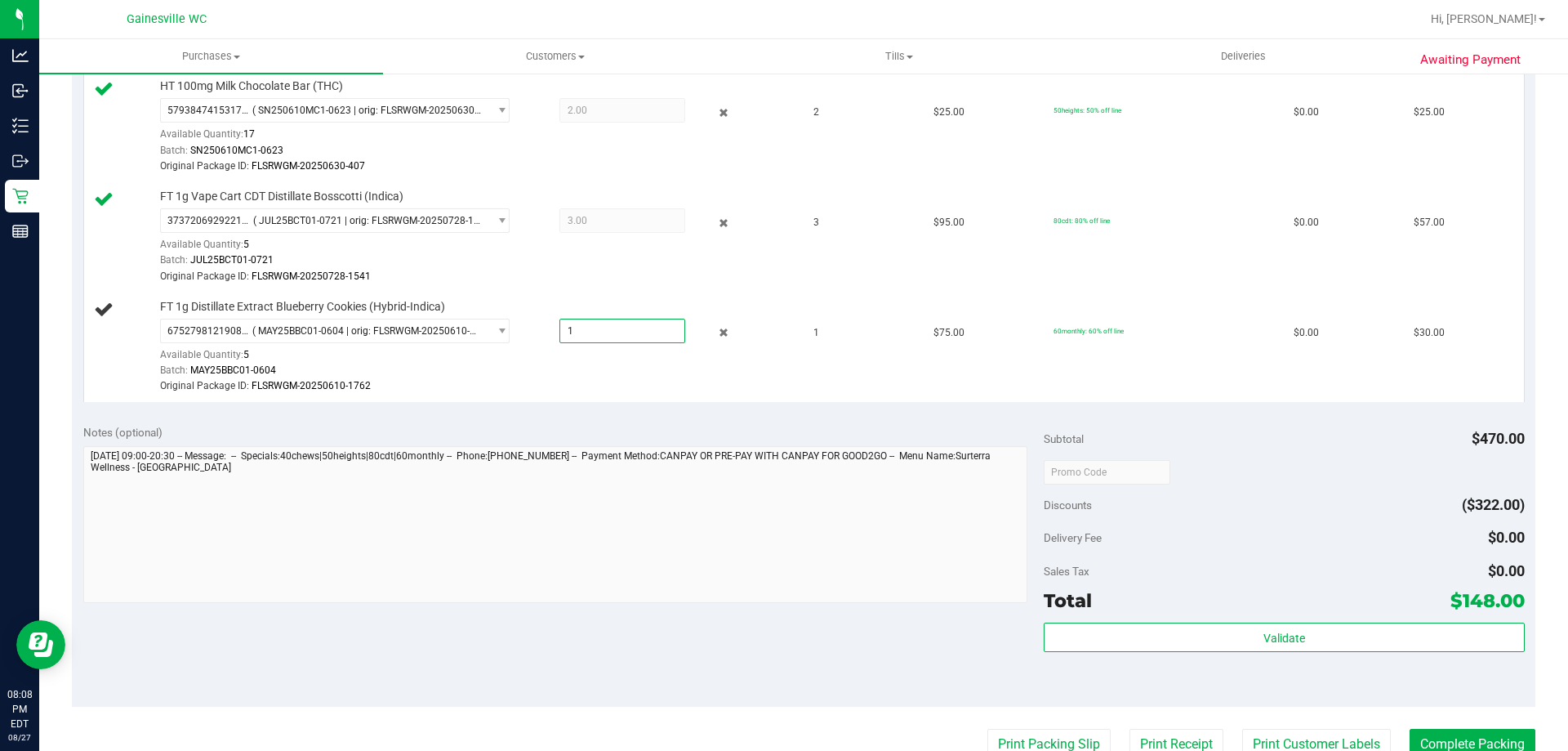
scroll to position [572, 0]
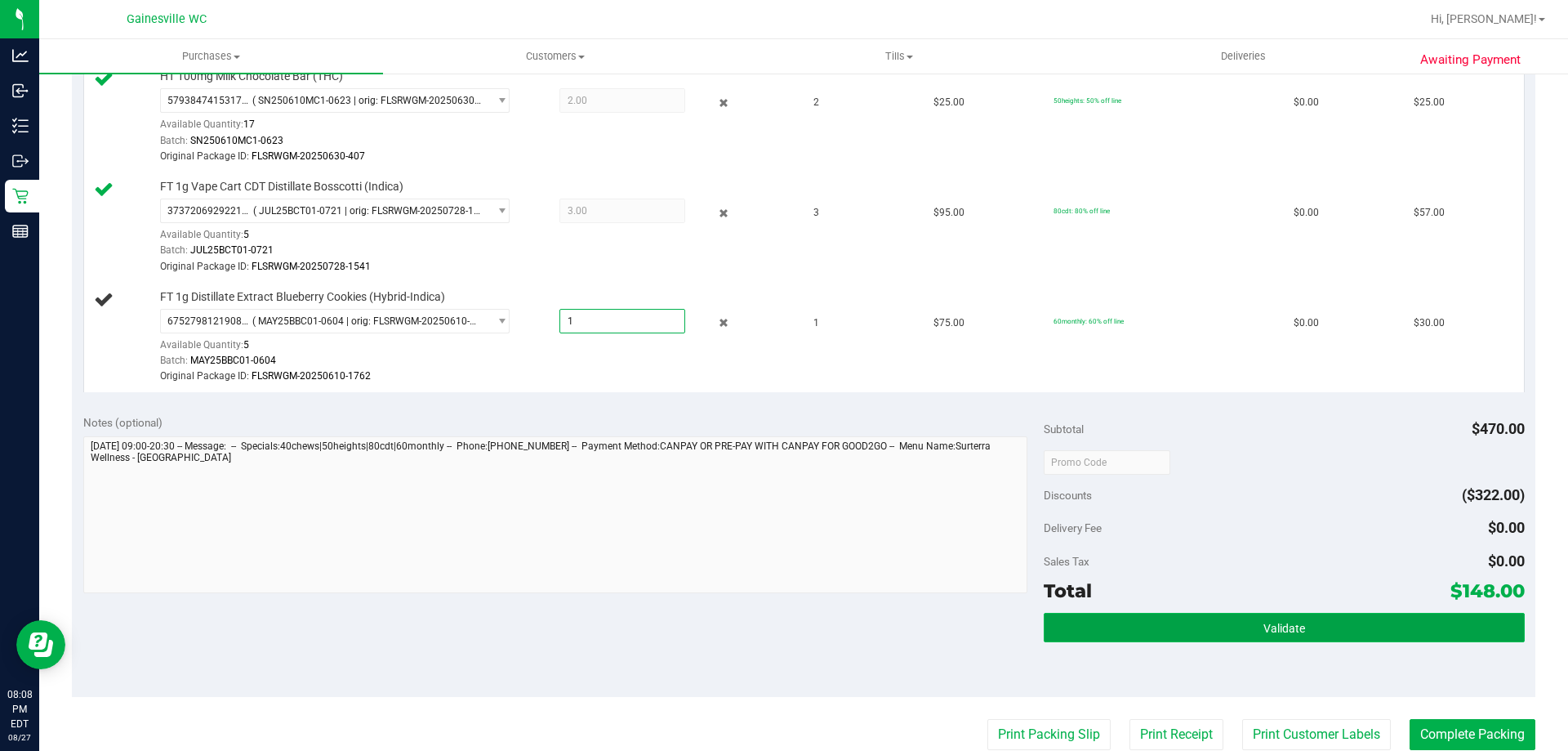
type input "1.0000"
click at [1379, 621] on button "Validate" at bounding box center [1284, 627] width 480 height 29
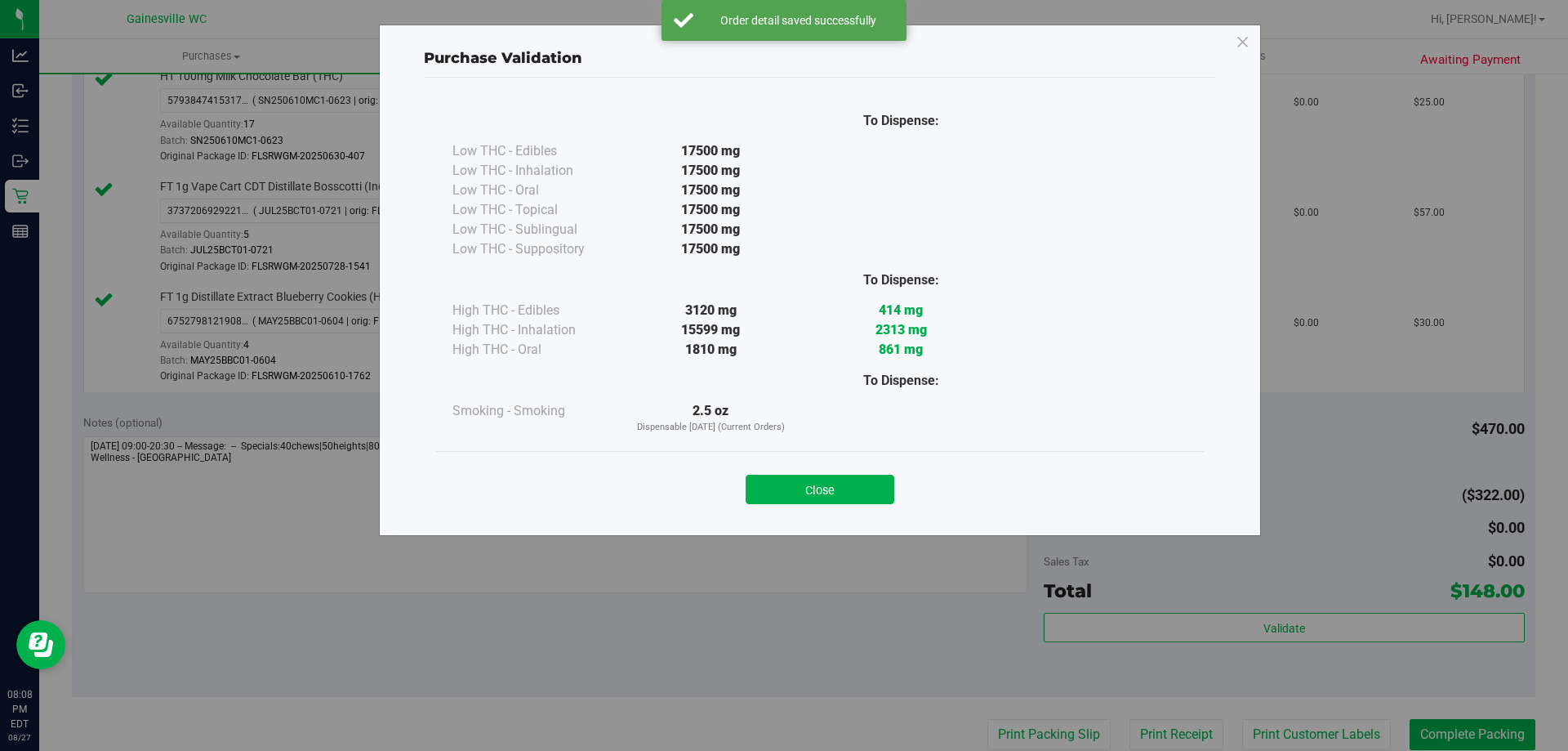
drag, startPoint x: 770, startPoint y: 490, endPoint x: 940, endPoint y: 425, distance: 182.0
click at [770, 491] on button "Close" at bounding box center [820, 489] width 148 height 29
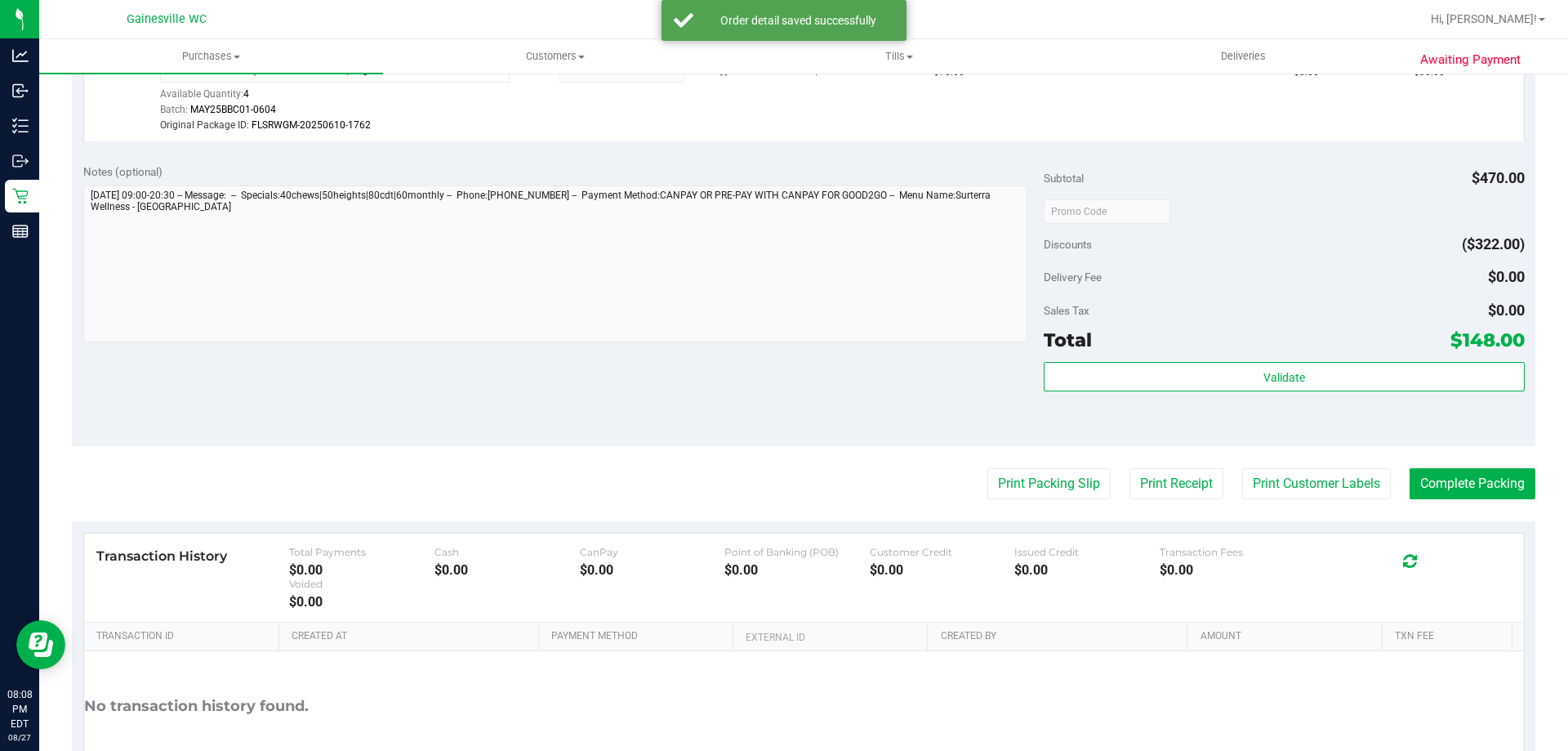
scroll to position [931, 0]
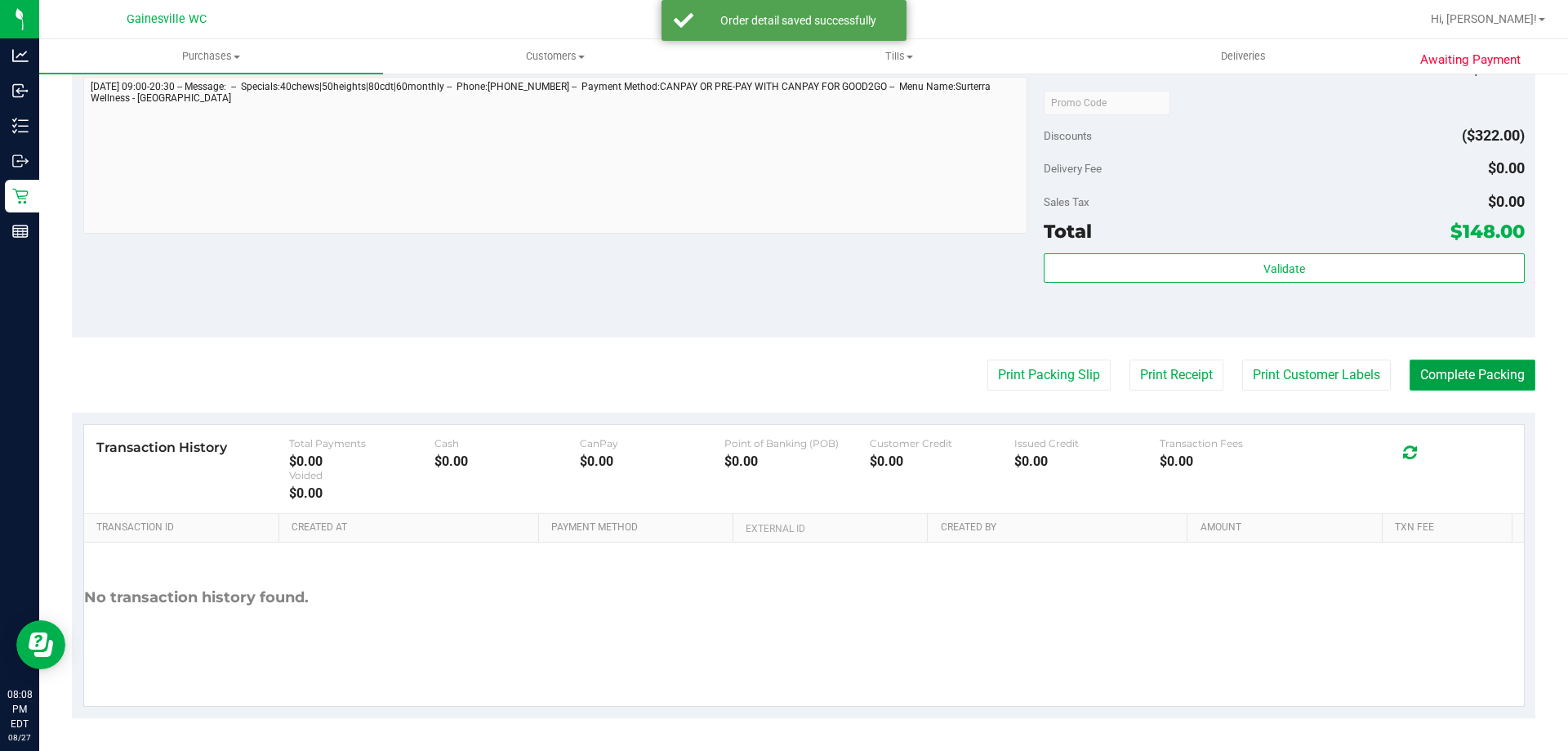
click at [1440, 369] on button "Complete Packing" at bounding box center [1472, 375] width 126 height 31
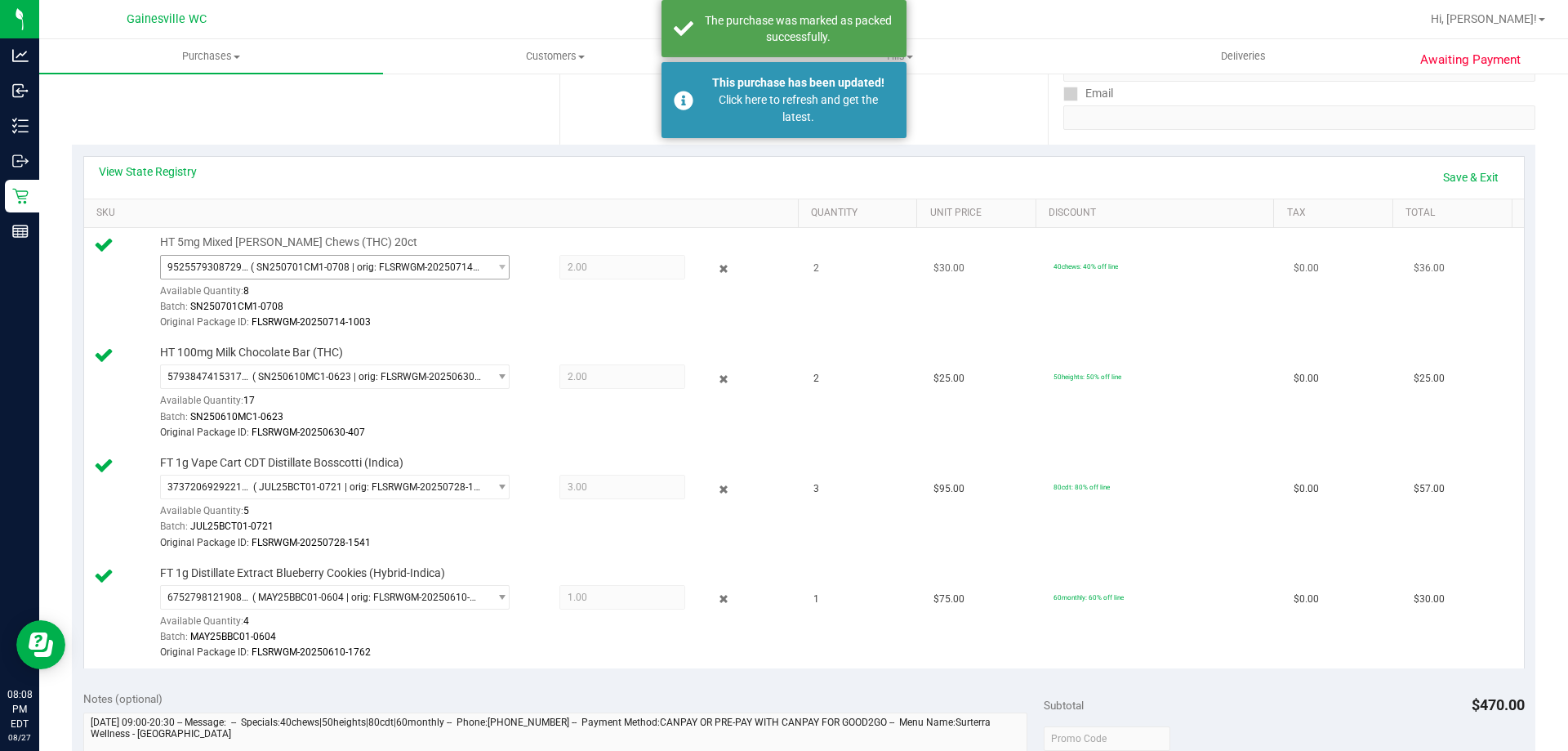
scroll to position [114, 0]
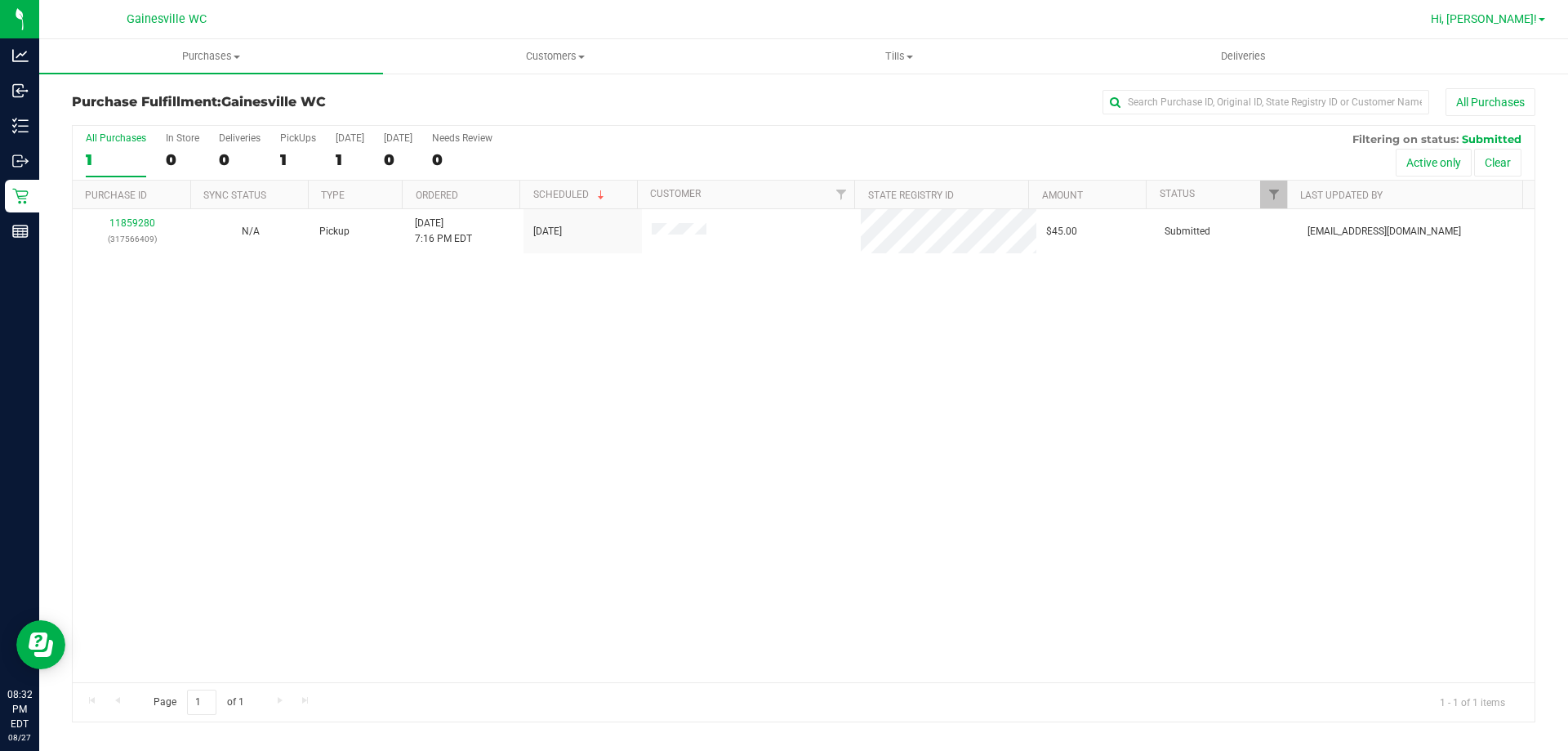
click at [1499, 17] on span "Hi, [PERSON_NAME]!" at bounding box center [1483, 19] width 106 height 13
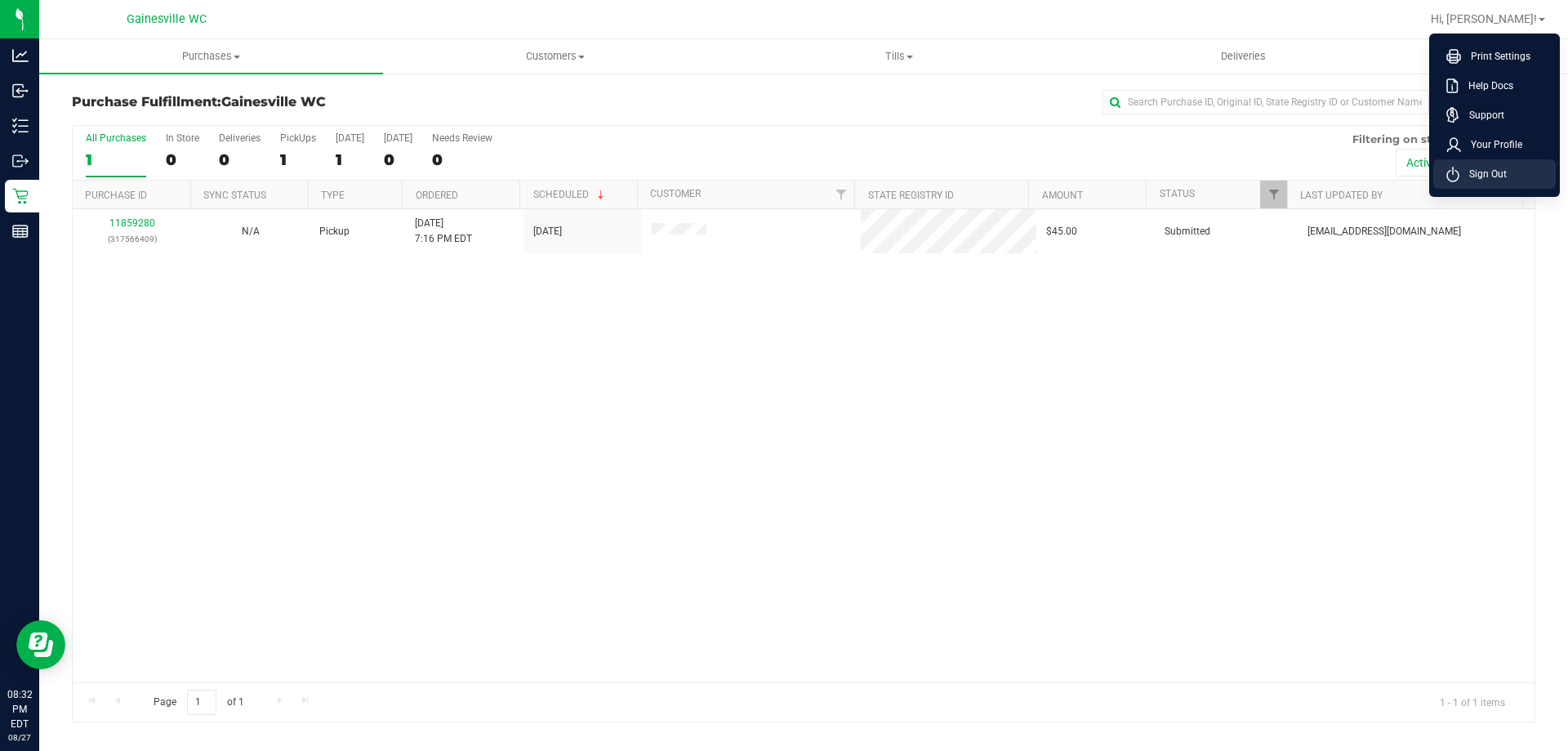
click at [1470, 166] on span "Sign Out" at bounding box center [1483, 174] width 47 height 16
